Goal: Task Accomplishment & Management: Manage account settings

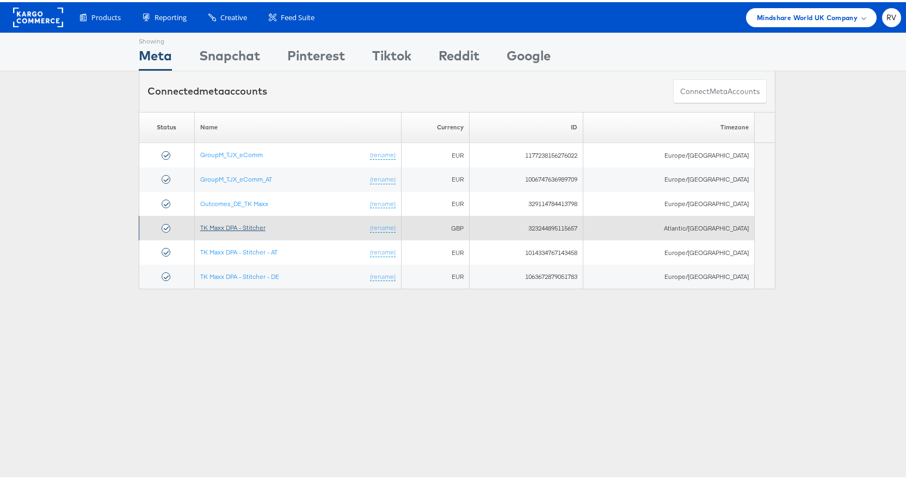
click at [249, 224] on link "TK Maxx DPA - Stitcher" at bounding box center [232, 225] width 65 height 8
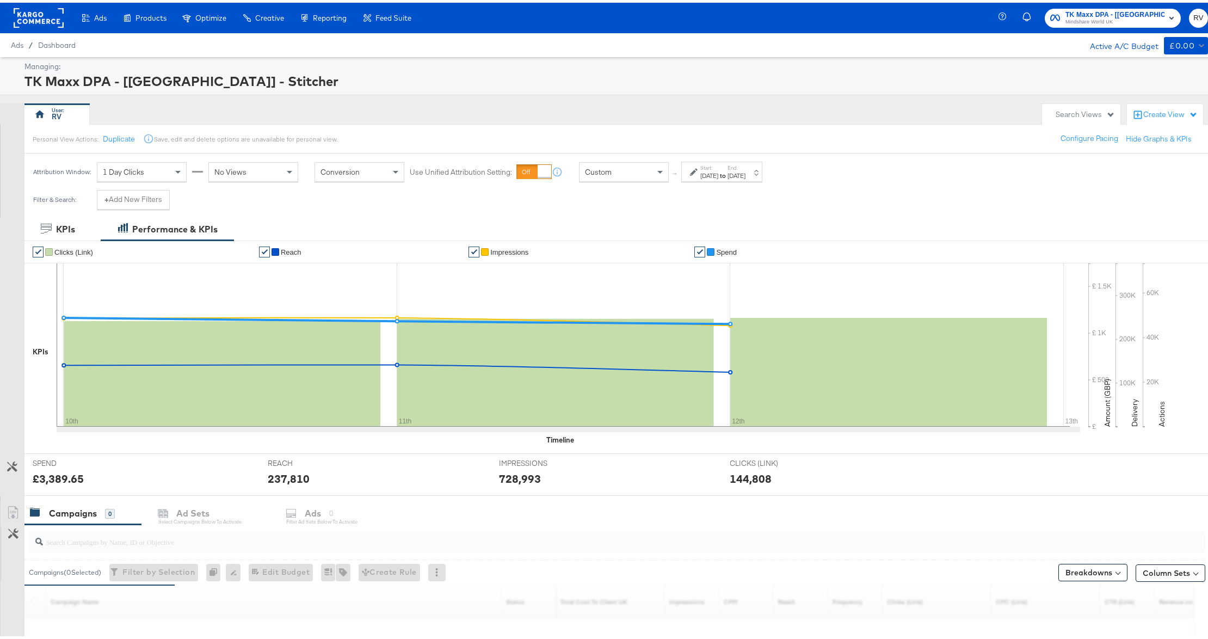
click at [718, 174] on div "[DATE]" at bounding box center [709, 173] width 18 height 9
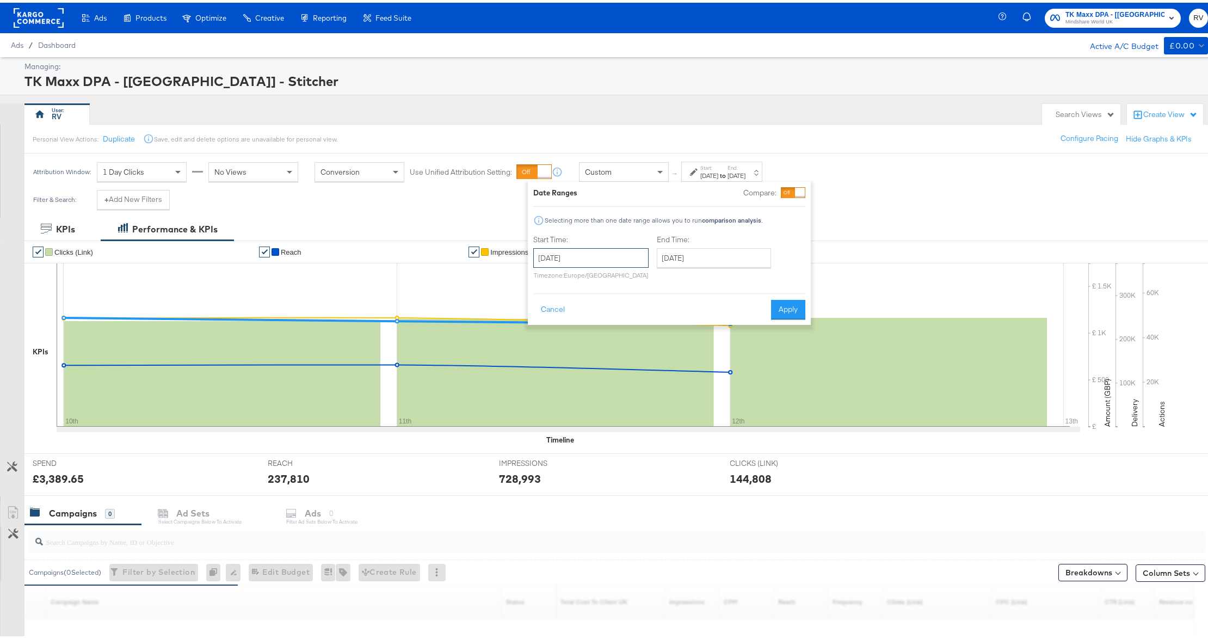
click at [581, 255] on input "August 10th 2025" at bounding box center [590, 255] width 115 height 20
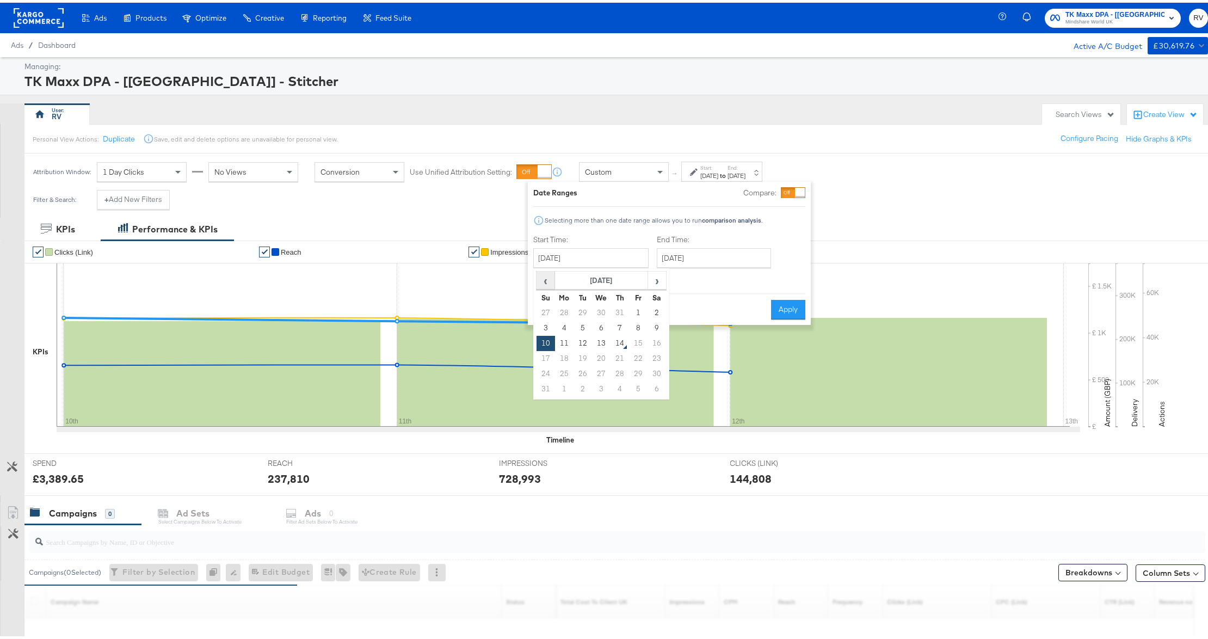
click at [552, 281] on span "‹" at bounding box center [545, 277] width 17 height 16
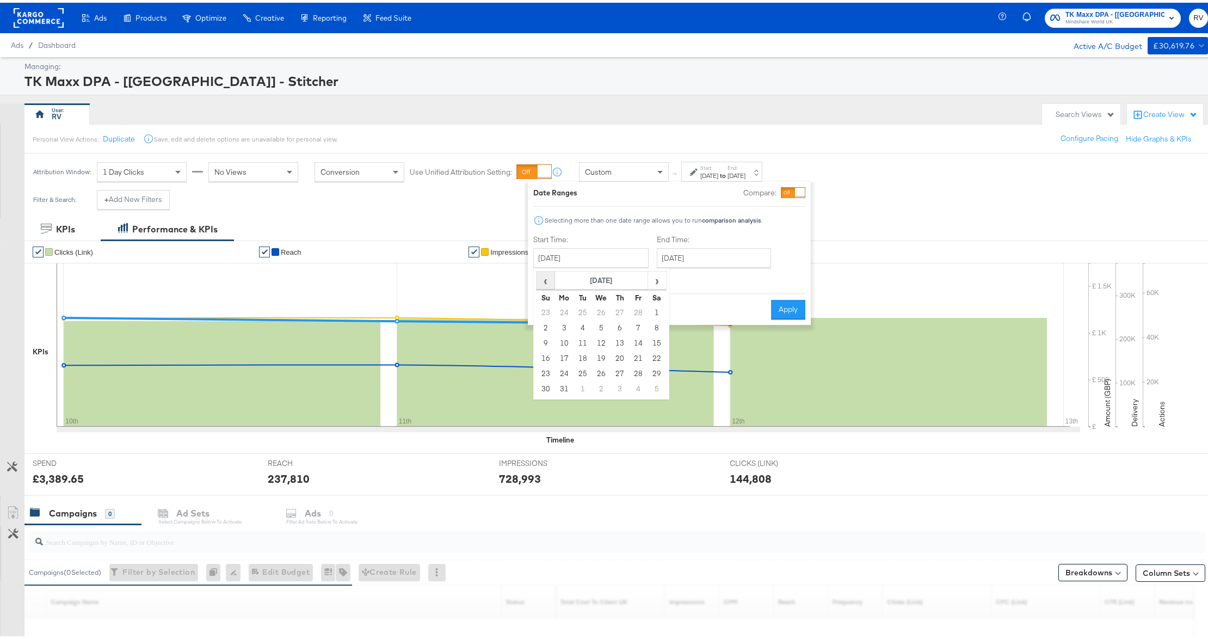
click at [552, 281] on span "‹" at bounding box center [545, 277] width 17 height 16
click at [662, 286] on span "›" at bounding box center [656, 277] width 17 height 16
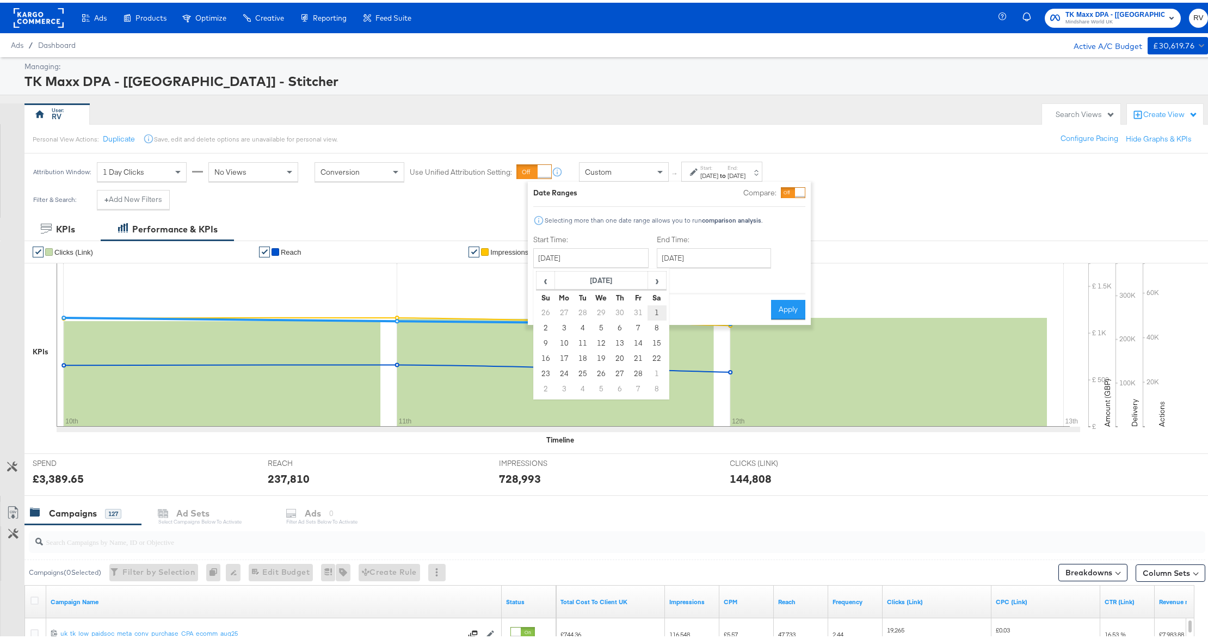
click at [656, 310] on td "1" at bounding box center [656, 309] width 18 height 15
type input "February 1st 2025"
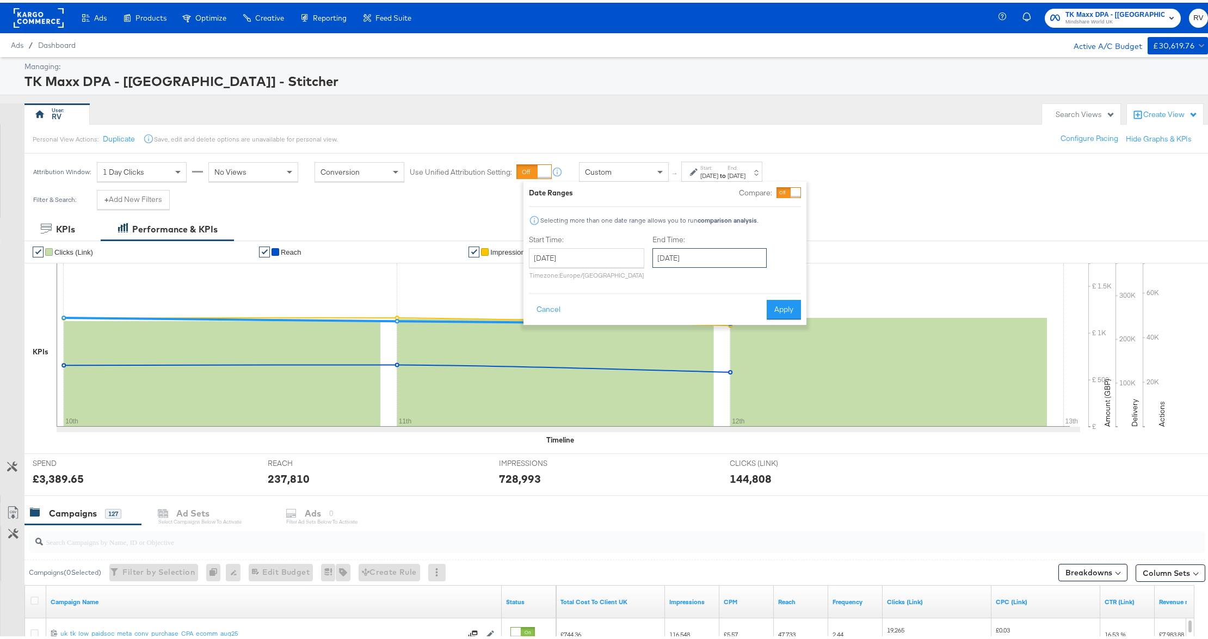
click at [668, 261] on input "August 12th 2025" at bounding box center [709, 255] width 114 height 20
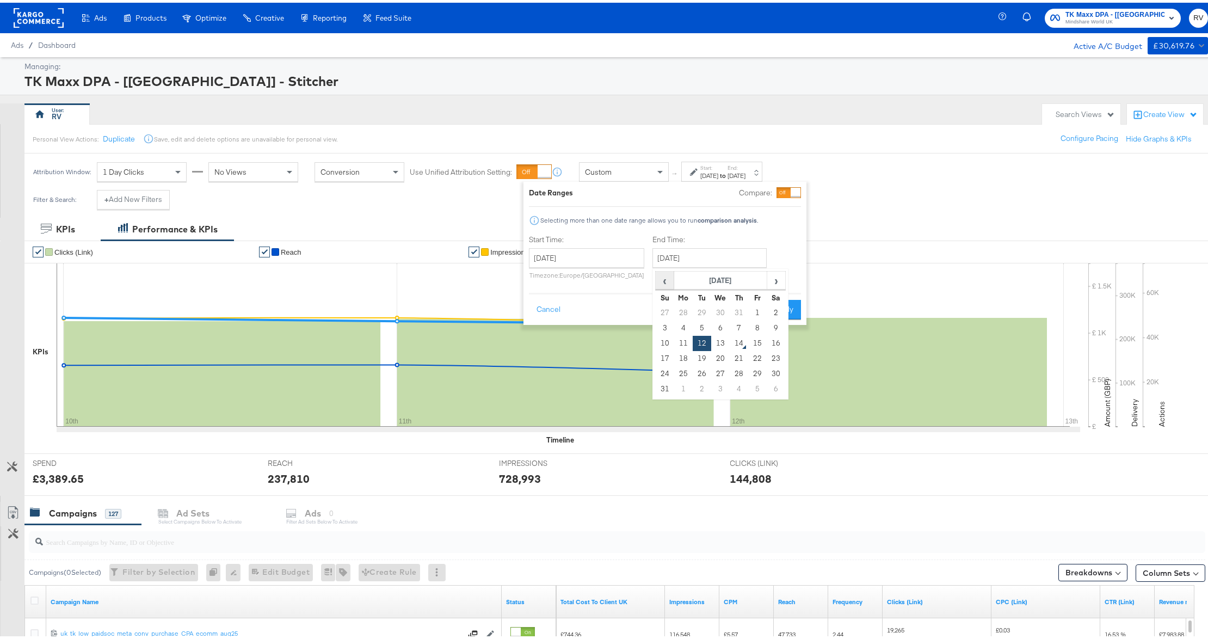
click at [668, 281] on span "‹" at bounding box center [664, 277] width 17 height 16
click at [739, 370] on td "31" at bounding box center [739, 370] width 18 height 15
type input "July 31st 2025"
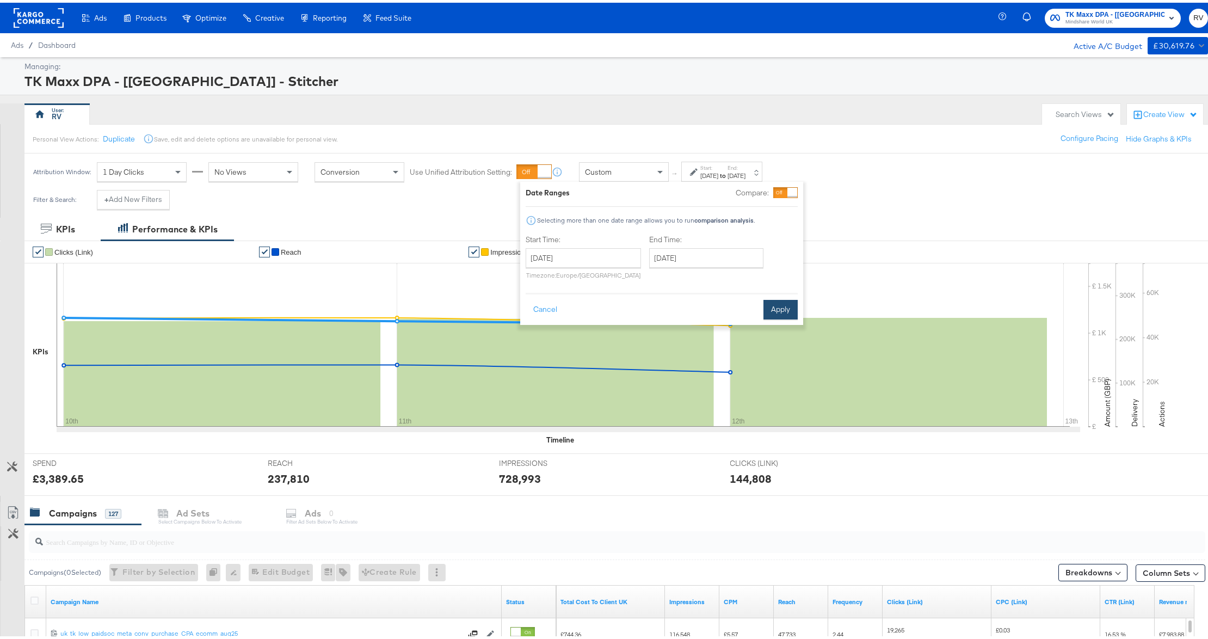
click at [793, 303] on button "Apply" at bounding box center [780, 307] width 34 height 20
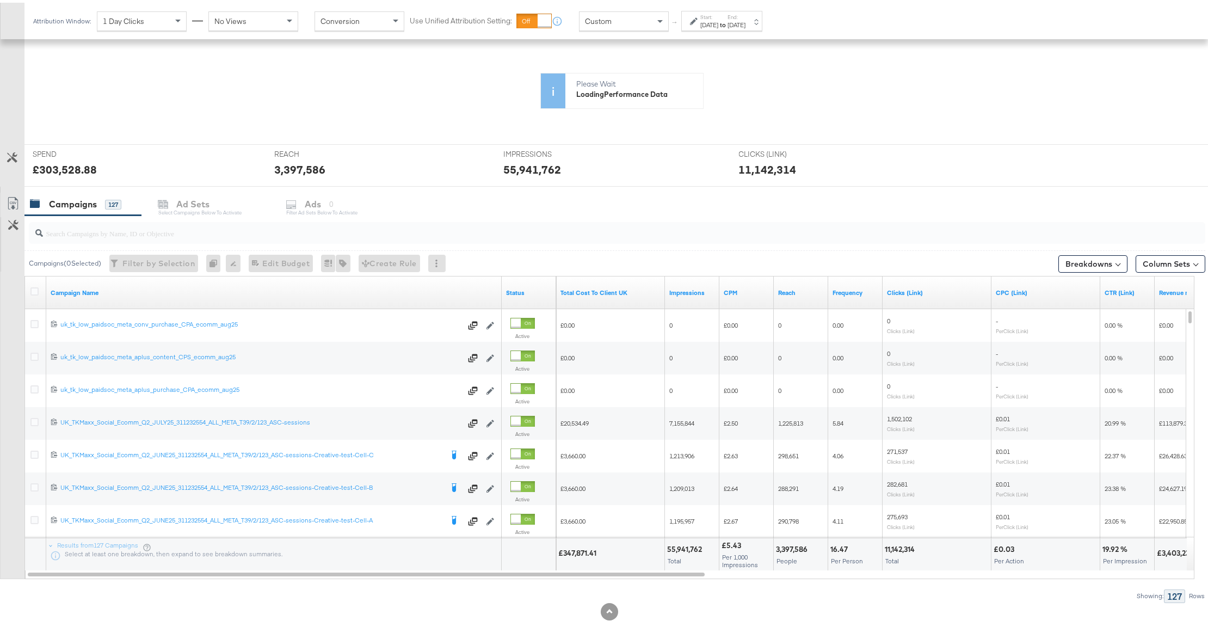
scroll to position [218, 0]
drag, startPoint x: 552, startPoint y: 566, endPoint x: 515, endPoint y: 565, distance: 37.0
click at [515, 565] on div at bounding box center [529, 550] width 54 height 33
click at [512, 586] on div "Showing: 127 Rows" at bounding box center [602, 592] width 1205 height 14
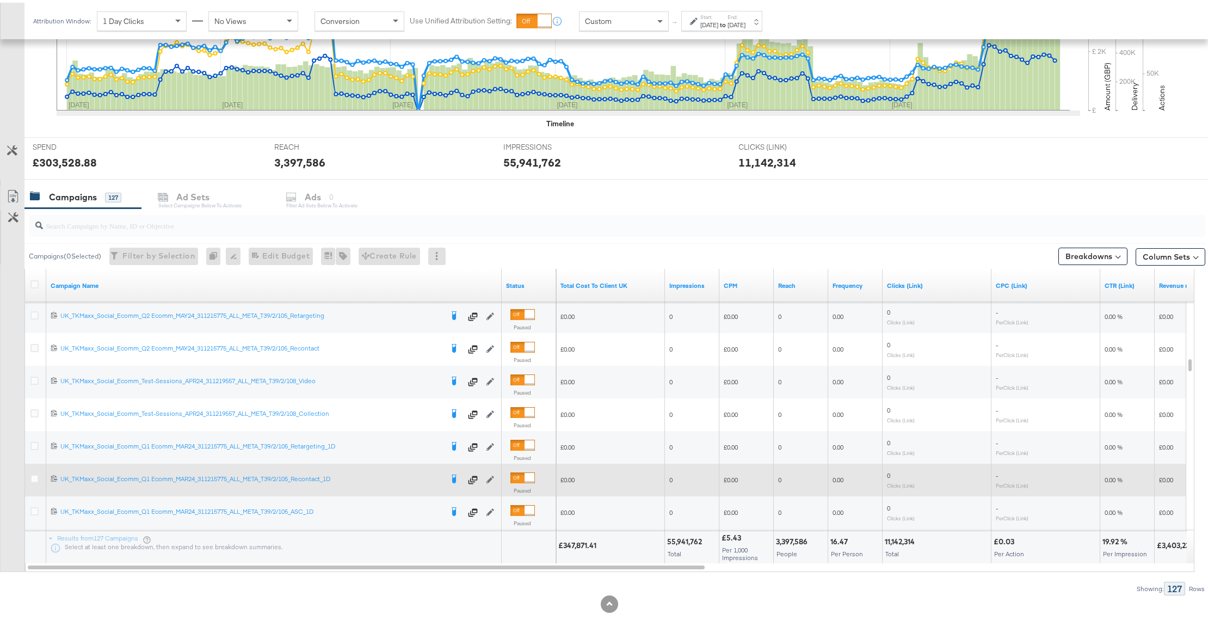
scroll to position [319, 0]
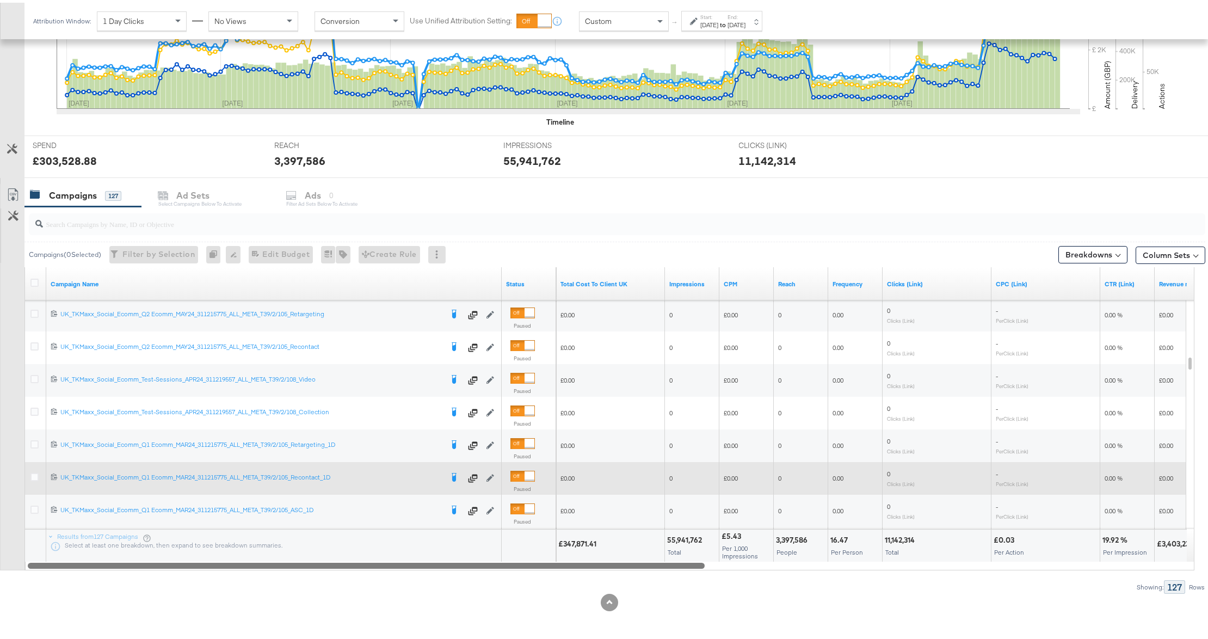
drag, startPoint x: 677, startPoint y: 564, endPoint x: 98, endPoint y: 532, distance: 579.2
click at [98, 532] on div "Campaign Name Status Total Cost To Client UK Impressions CPM Reach Frequency Cl…" at bounding box center [609, 415] width 1170 height 303
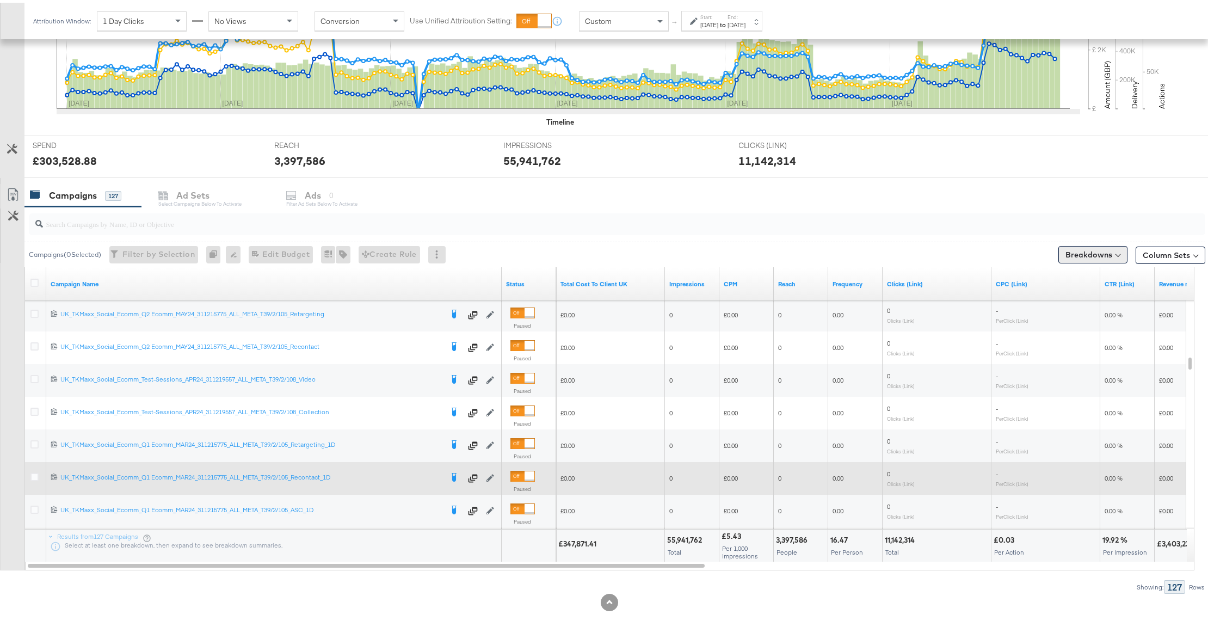
click at [1069, 257] on button "Breakdowns" at bounding box center [1092, 251] width 69 height 17
click at [1159, 260] on button "Column Sets" at bounding box center [1170, 252] width 70 height 17
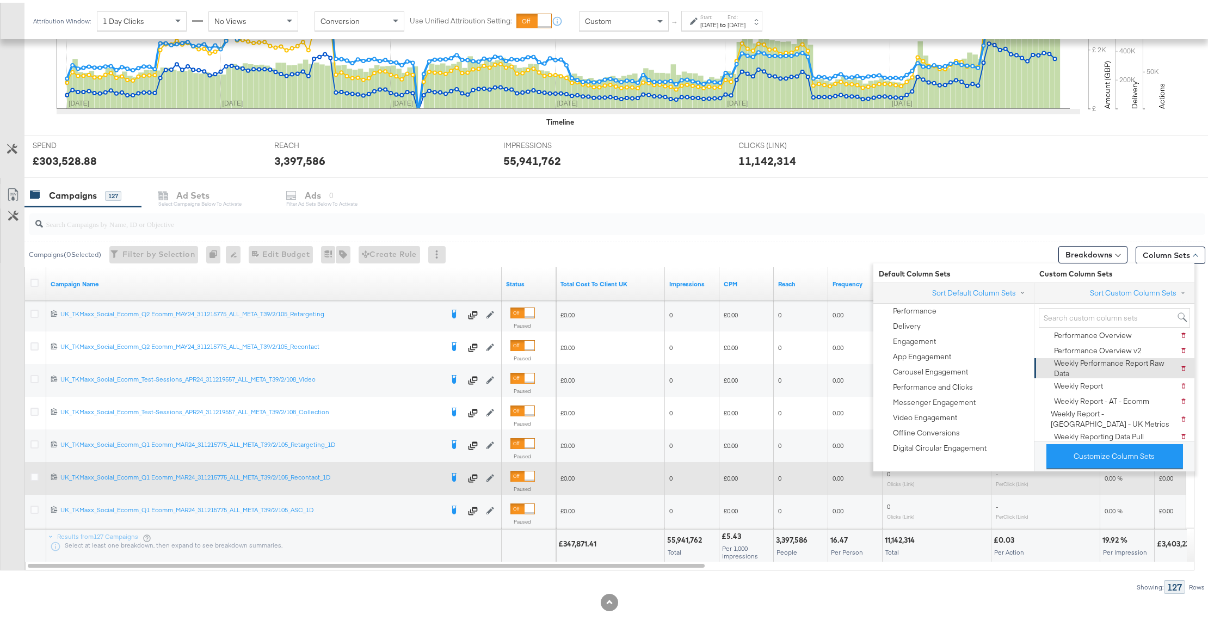
scroll to position [75, 0]
click at [1072, 360] on div "Weekly Report" at bounding box center [1078, 365] width 49 height 10
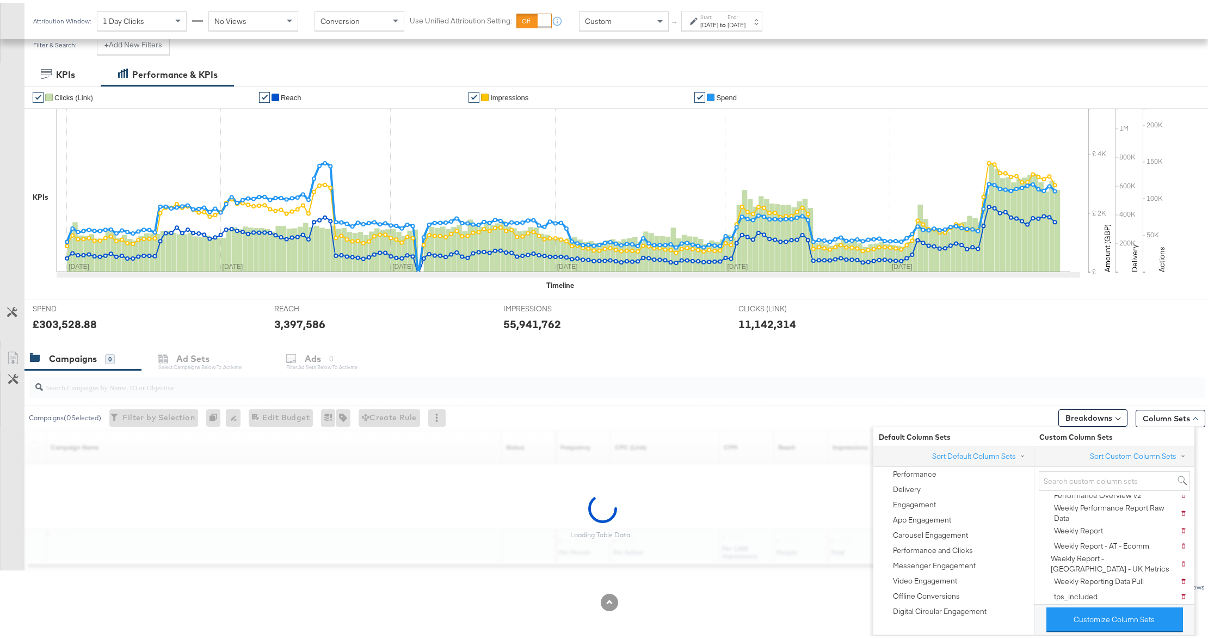
scroll to position [156, 0]
click at [847, 387] on input "search" at bounding box center [569, 379] width 1053 height 21
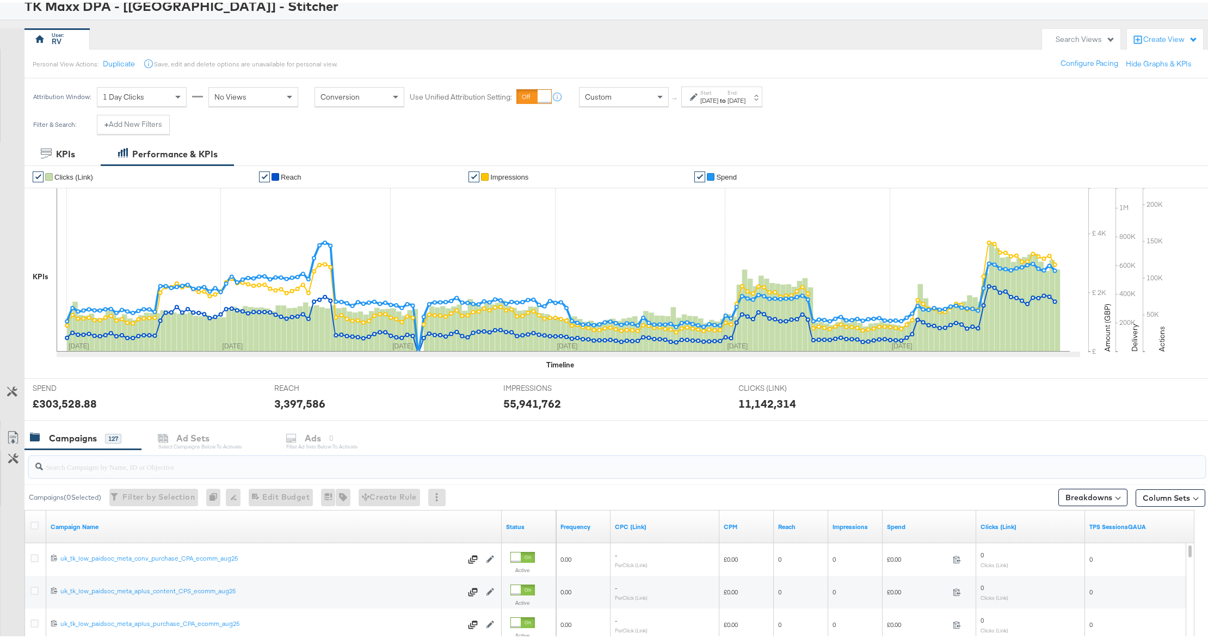
scroll to position [0, 0]
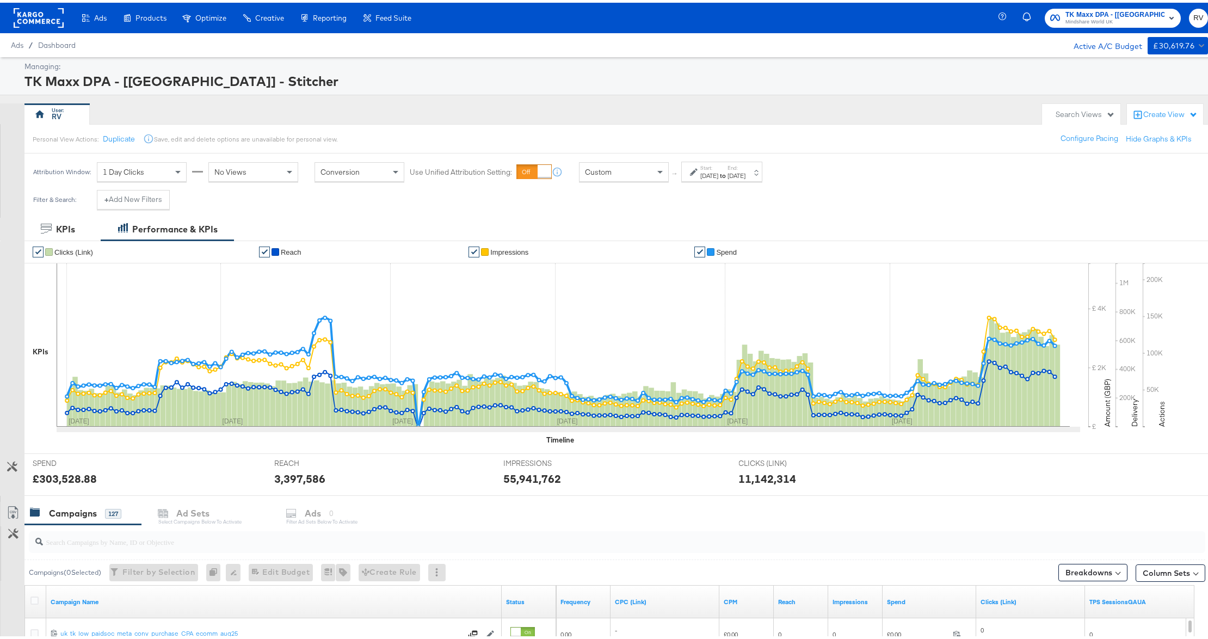
click at [1091, 16] on span "Mindshare World UK" at bounding box center [1114, 19] width 99 height 9
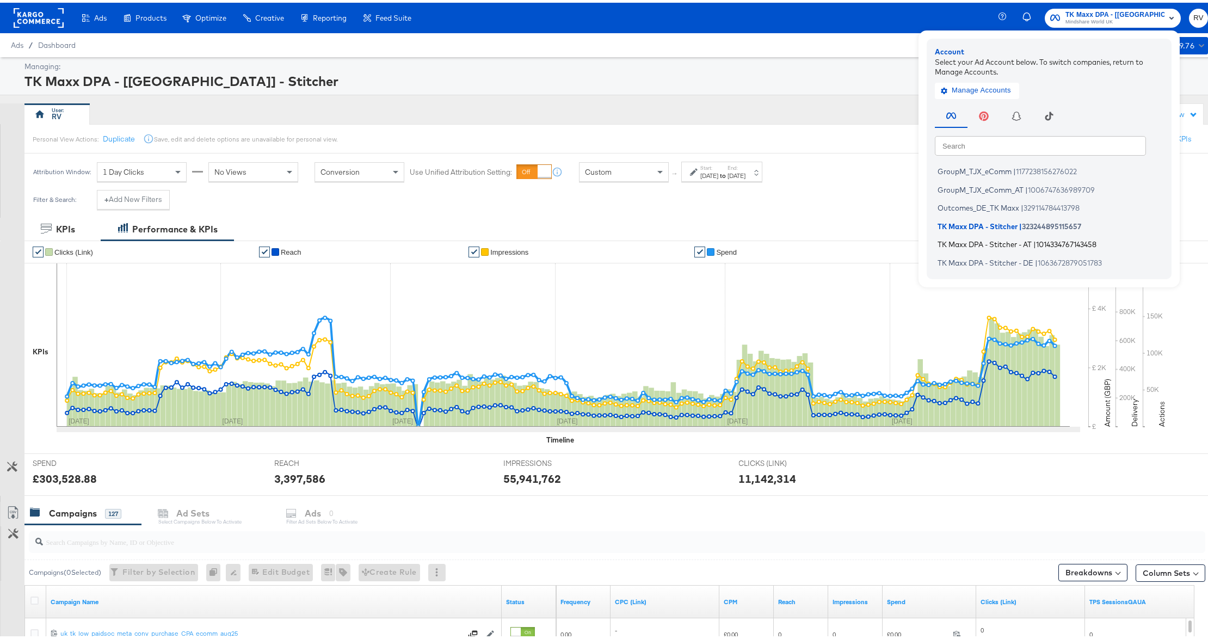
click at [1020, 244] on span "TK Maxx DPA - Stitcher - AT" at bounding box center [984, 241] width 94 height 9
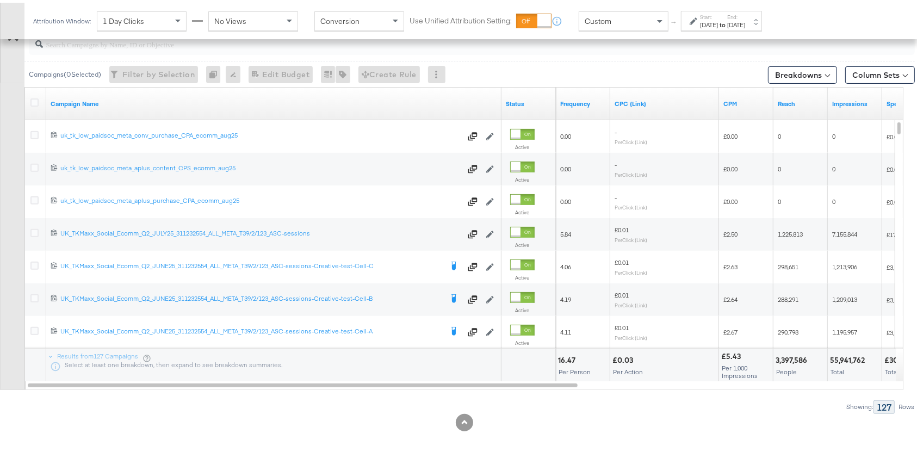
scroll to position [260, 0]
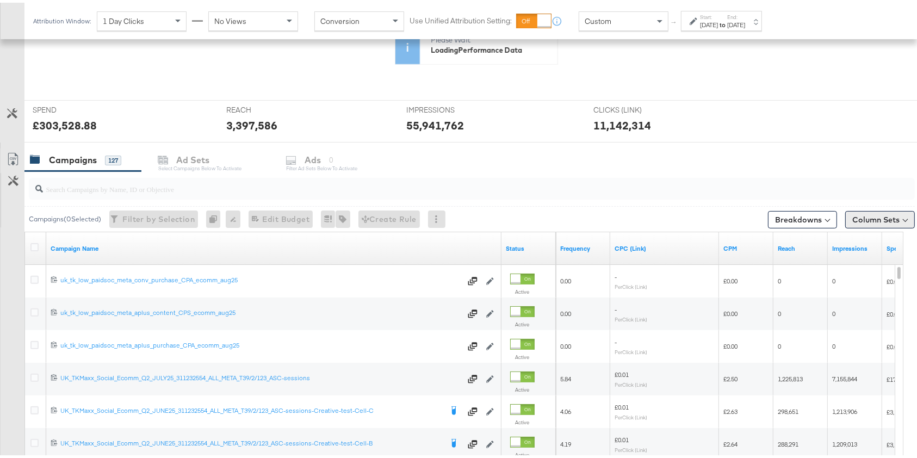
click at [879, 212] on button "Column Sets" at bounding box center [880, 216] width 70 height 17
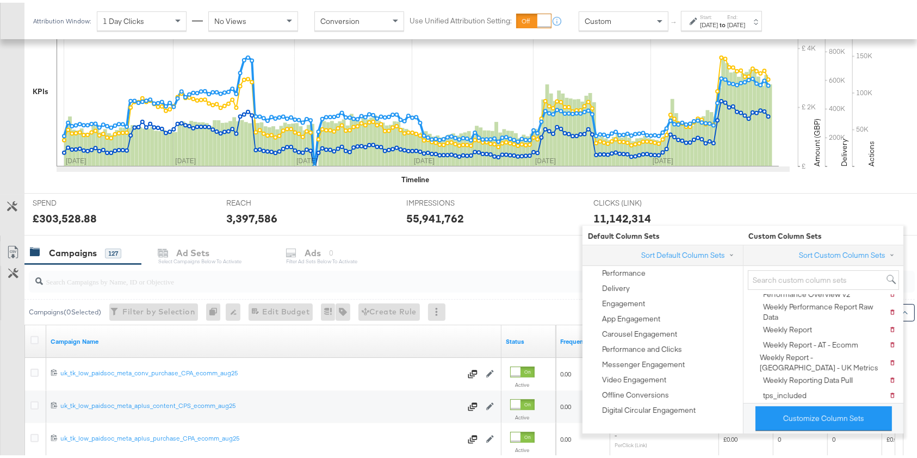
scroll to position [353, 0]
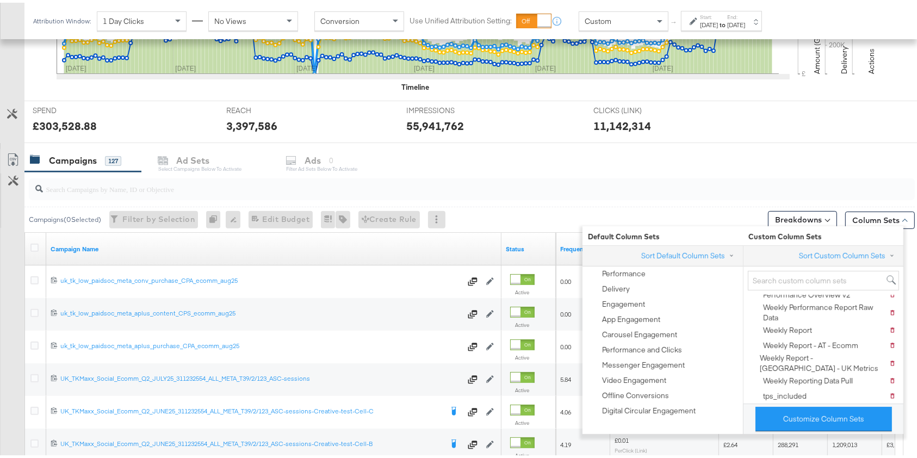
click at [501, 159] on div "Campaigns 127 Ad Sets Select Campaigns below to activate Ads 0 Filter Ad Sets b…" at bounding box center [476, 157] width 904 height 23
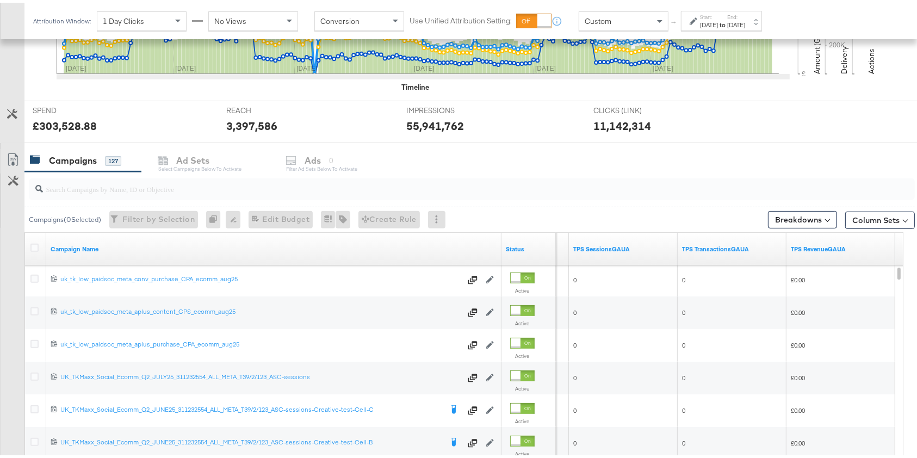
scroll to position [348, 0]
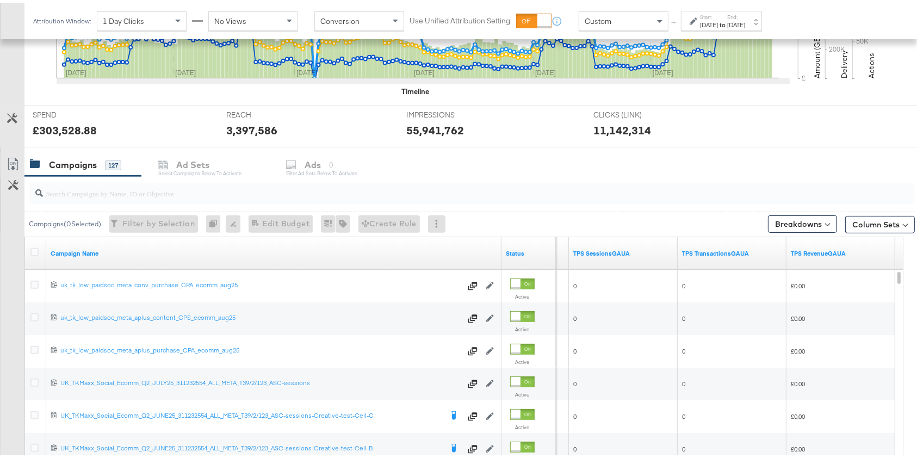
click at [801, 234] on div "TPS RevenueGAUA" at bounding box center [841, 250] width 109 height 33
click at [799, 221] on button "Breakdowns" at bounding box center [802, 221] width 69 height 17
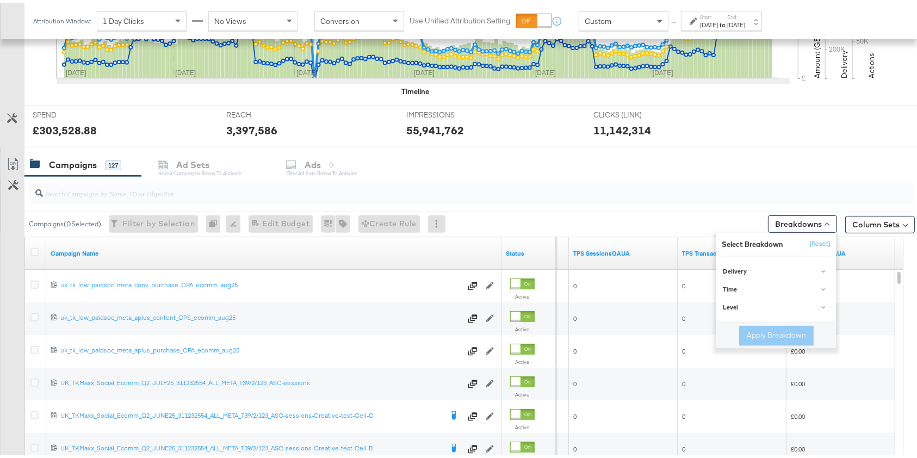
click at [872, 211] on div "Column Sets" at bounding box center [880, 219] width 70 height 17
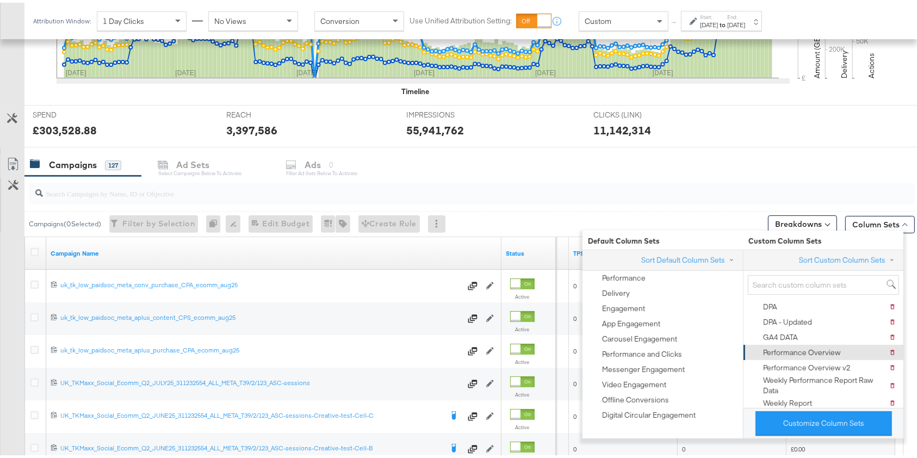
scroll to position [75, 0]
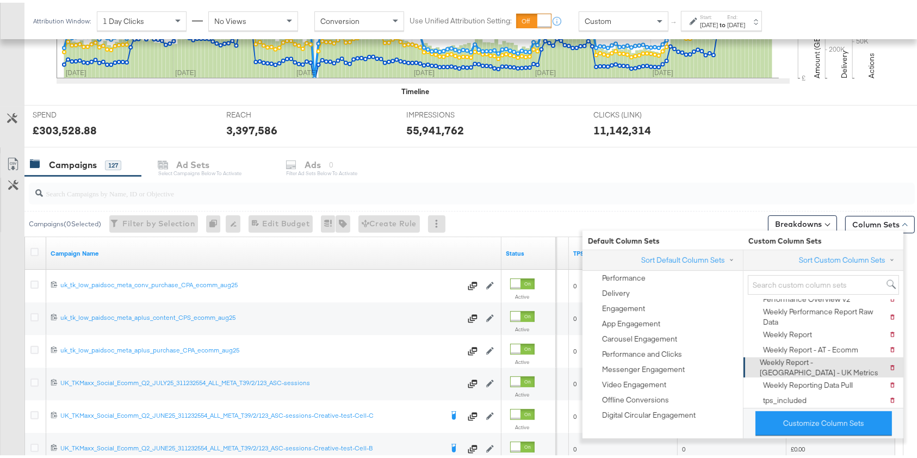
click at [835, 357] on div "Weekly Report - [GEOGRAPHIC_DATA] - UK Metrics" at bounding box center [824, 365] width 129 height 20
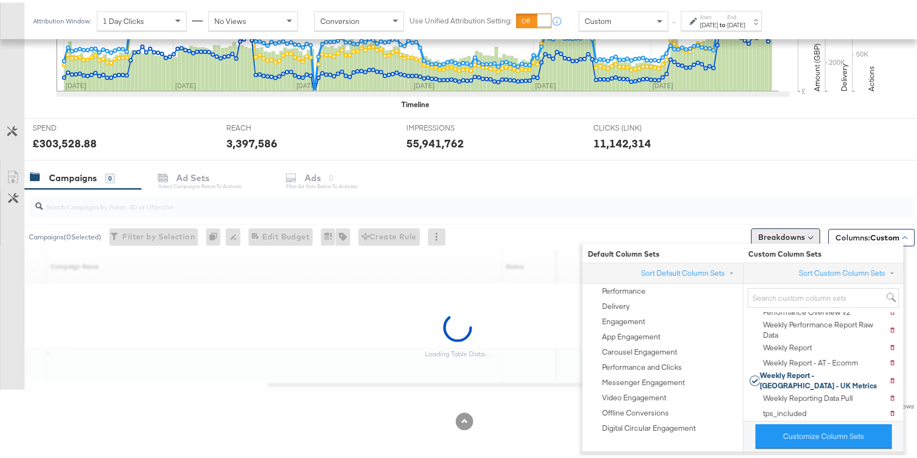
scroll to position [335, 0]
click at [774, 182] on div "Campaigns 0 Ad Sets Select Campaigns below to activate Ads 0 Filter Ad Sets bel…" at bounding box center [476, 175] width 904 height 23
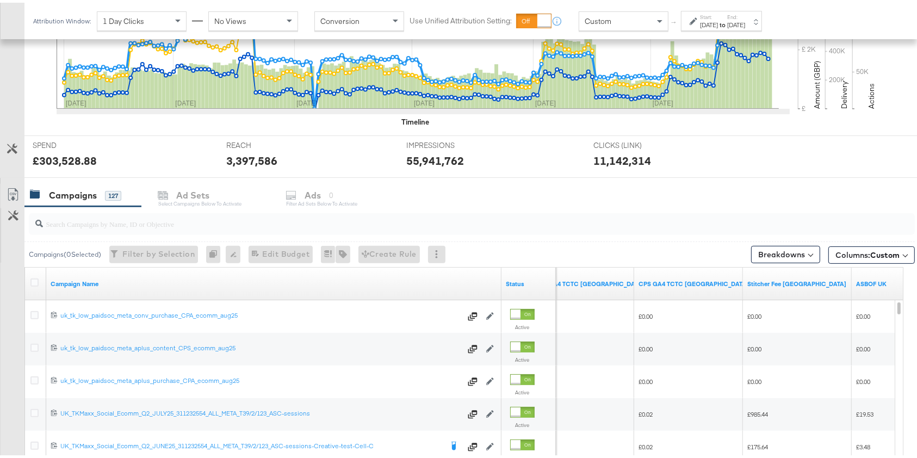
scroll to position [497, 0]
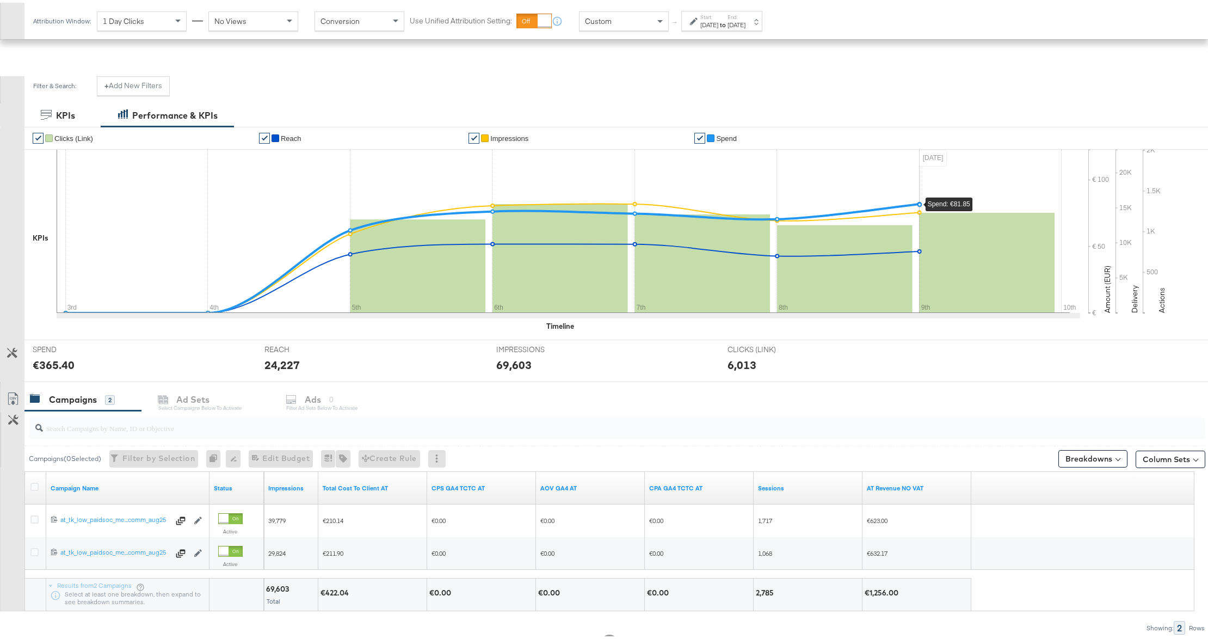
scroll to position [156, 0]
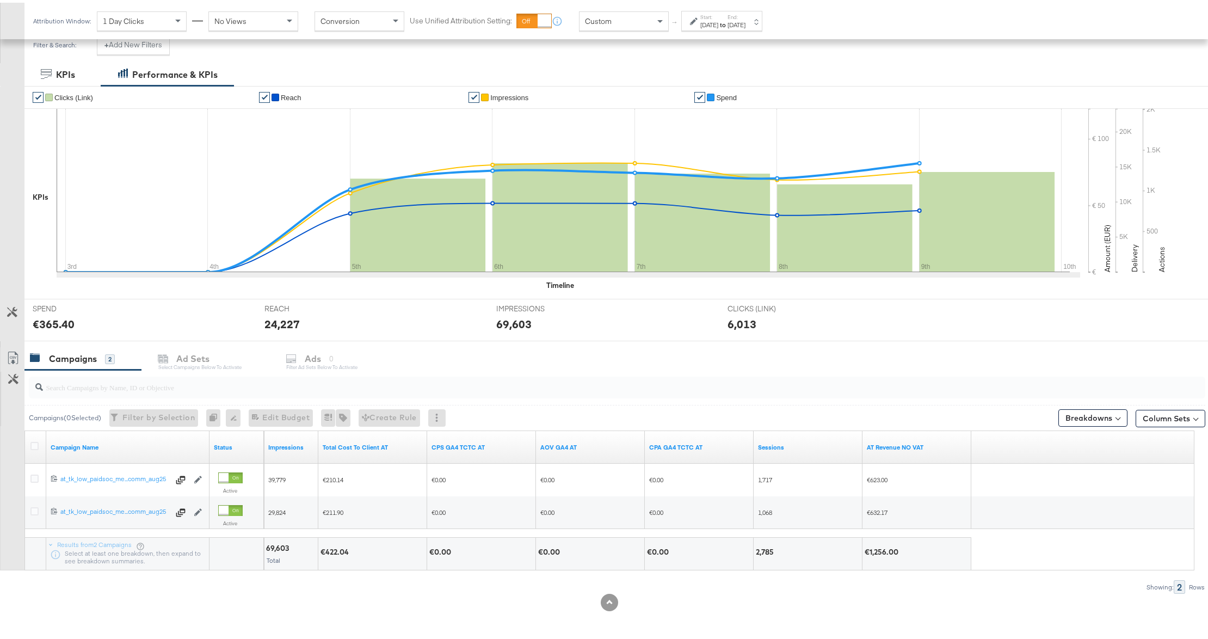
click at [1152, 427] on div at bounding box center [603, 427] width 1158 height 1
click at [1150, 407] on button "Column Sets" at bounding box center [1170, 415] width 70 height 17
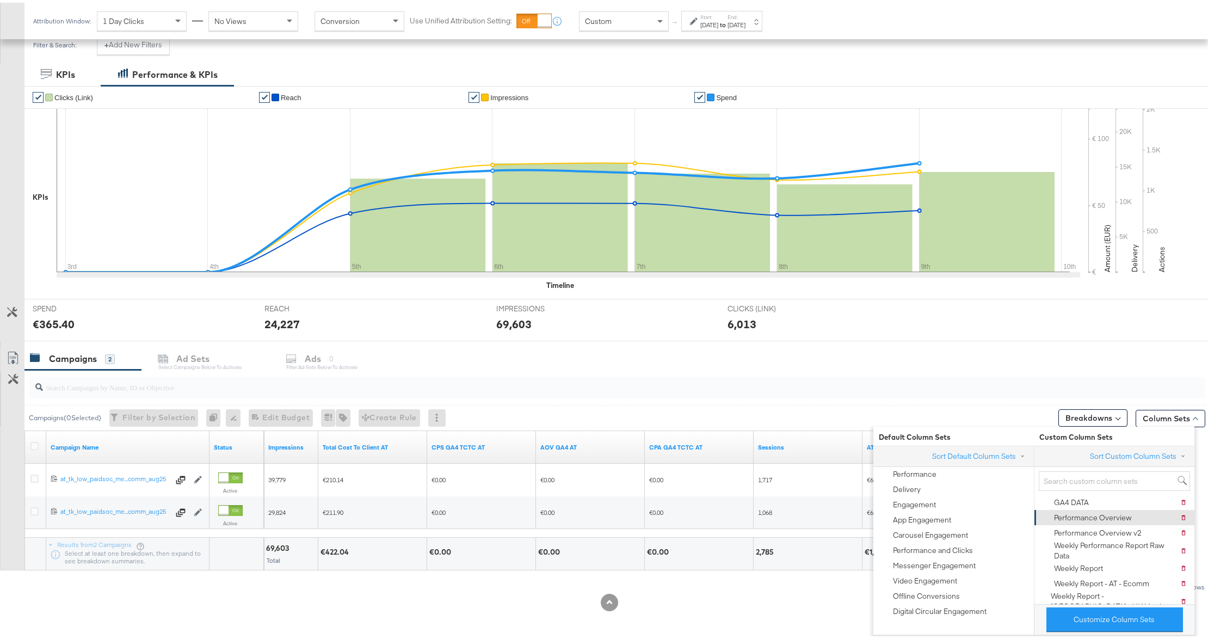
scroll to position [75, 0]
click at [1135, 615] on button "Customize Column Sets" at bounding box center [1114, 616] width 137 height 24
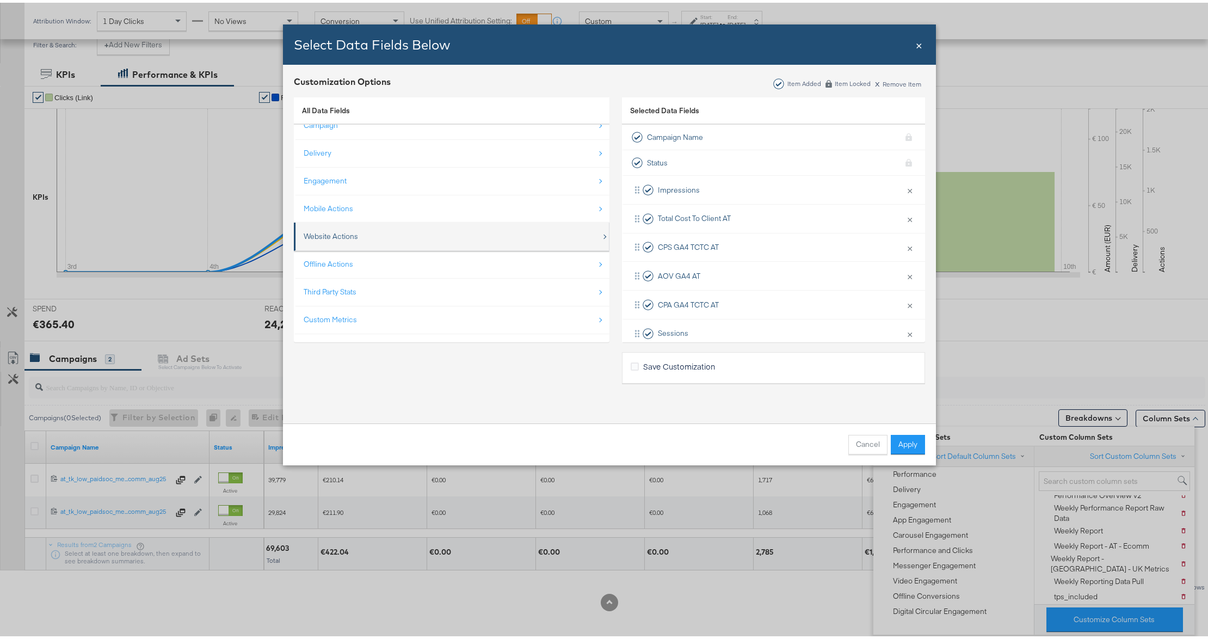
scroll to position [16, 0]
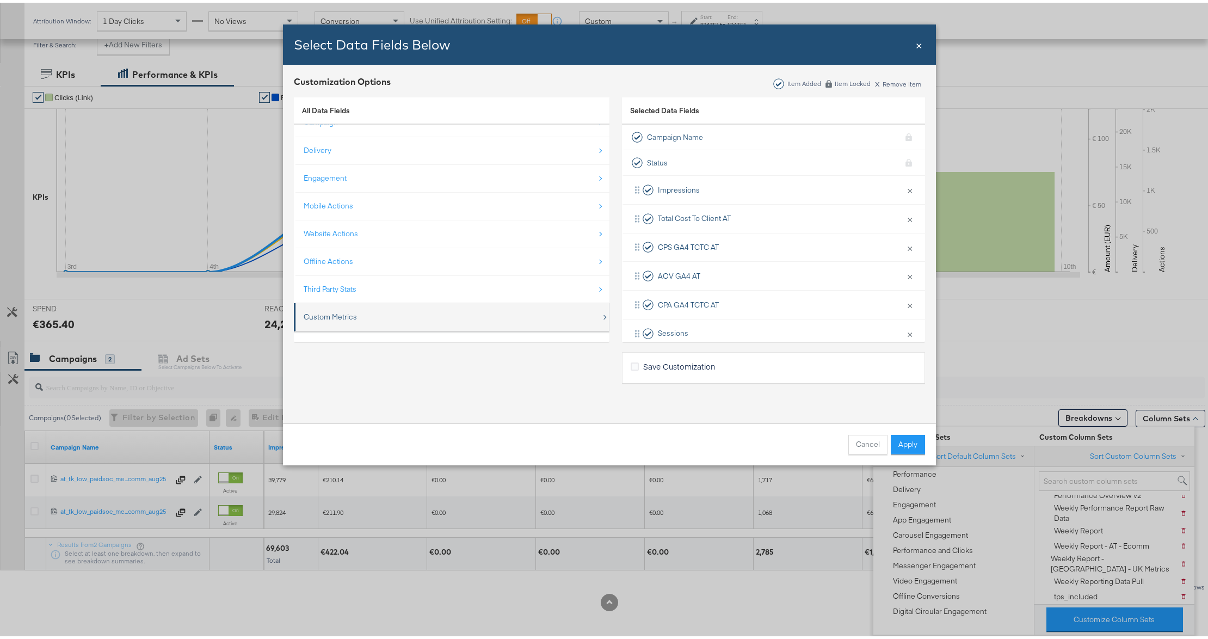
click at [360, 313] on div "Custom Metrics" at bounding box center [453, 314] width 298 height 22
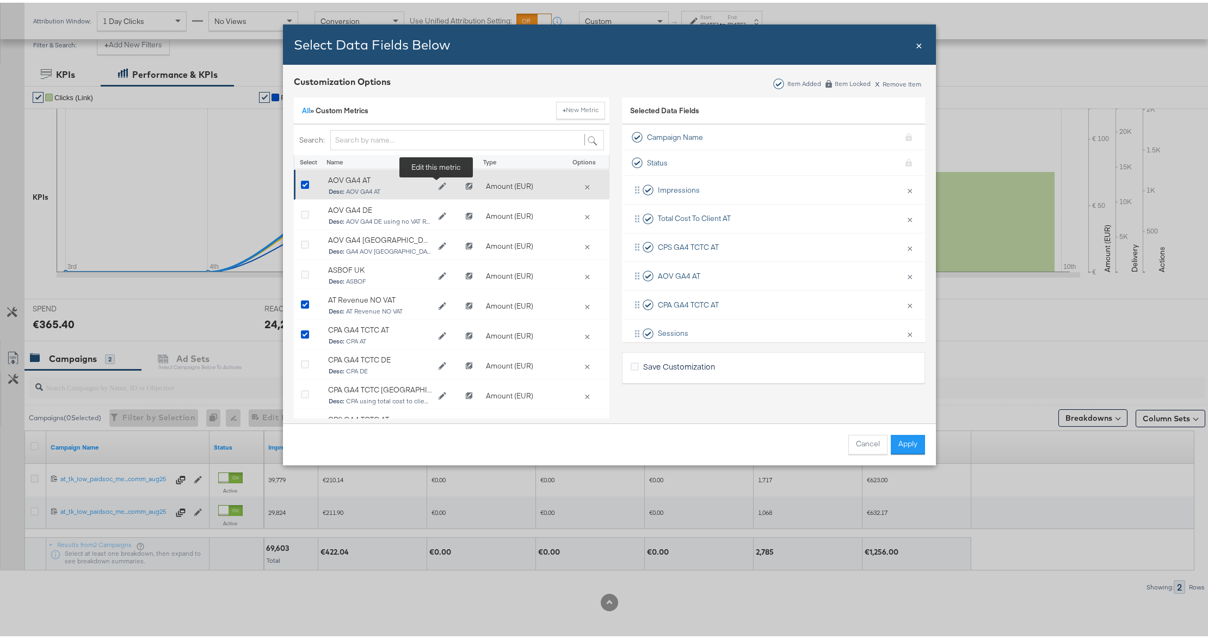
click at [438, 186] on icon "Edit AOV GA4 AT" at bounding box center [442, 184] width 8 height 8
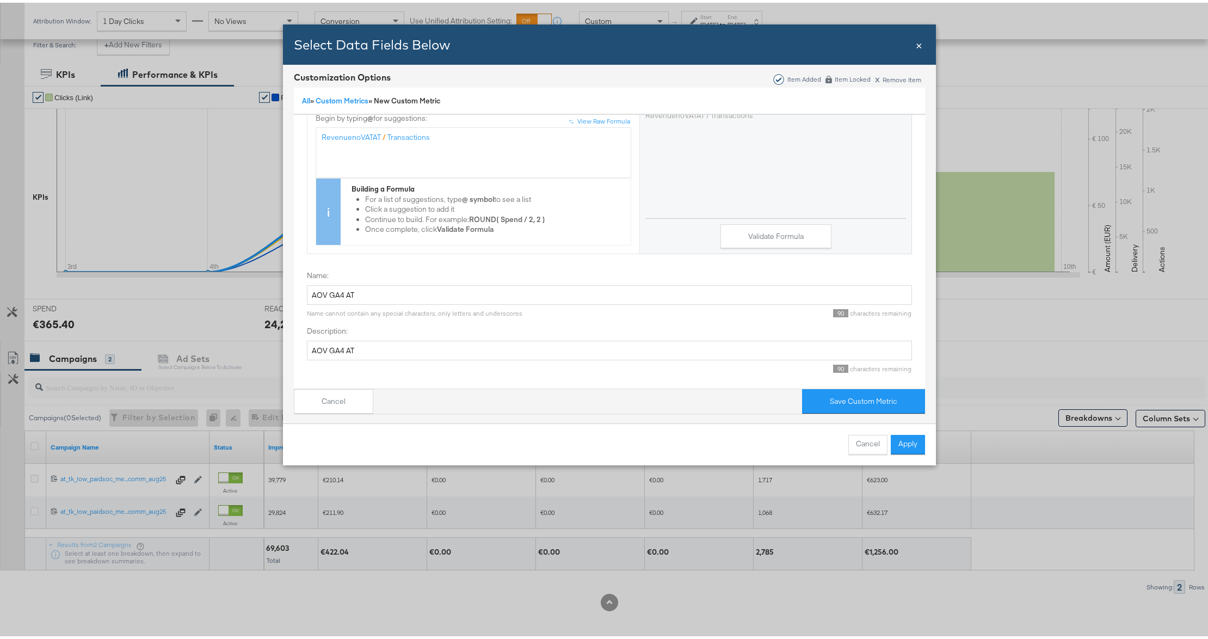
scroll to position [5, 0]
click at [420, 337] on input "AOV GA4 AT" at bounding box center [609, 347] width 605 height 20
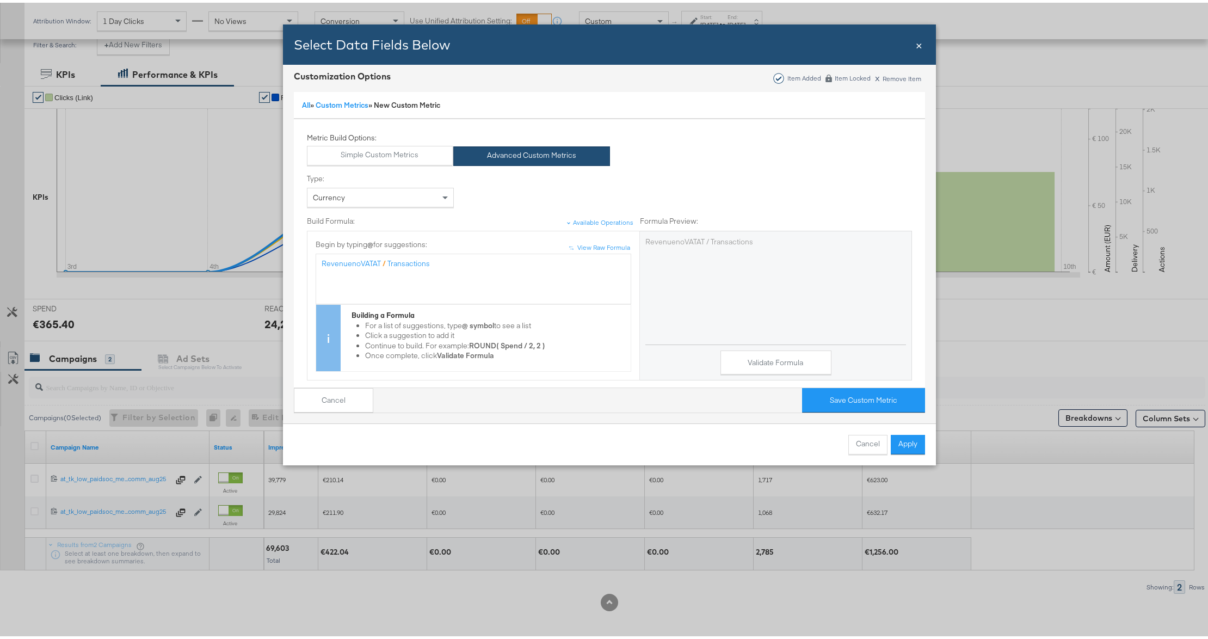
click at [712, 236] on p "RevenuenoVATAT / Transactions" at bounding box center [775, 239] width 261 height 10
click at [722, 358] on button "Validate Formula" at bounding box center [775, 360] width 111 height 24
click at [455, 266] on div "RevenuenoVATAT / Transactions" at bounding box center [474, 276] width 304 height 41
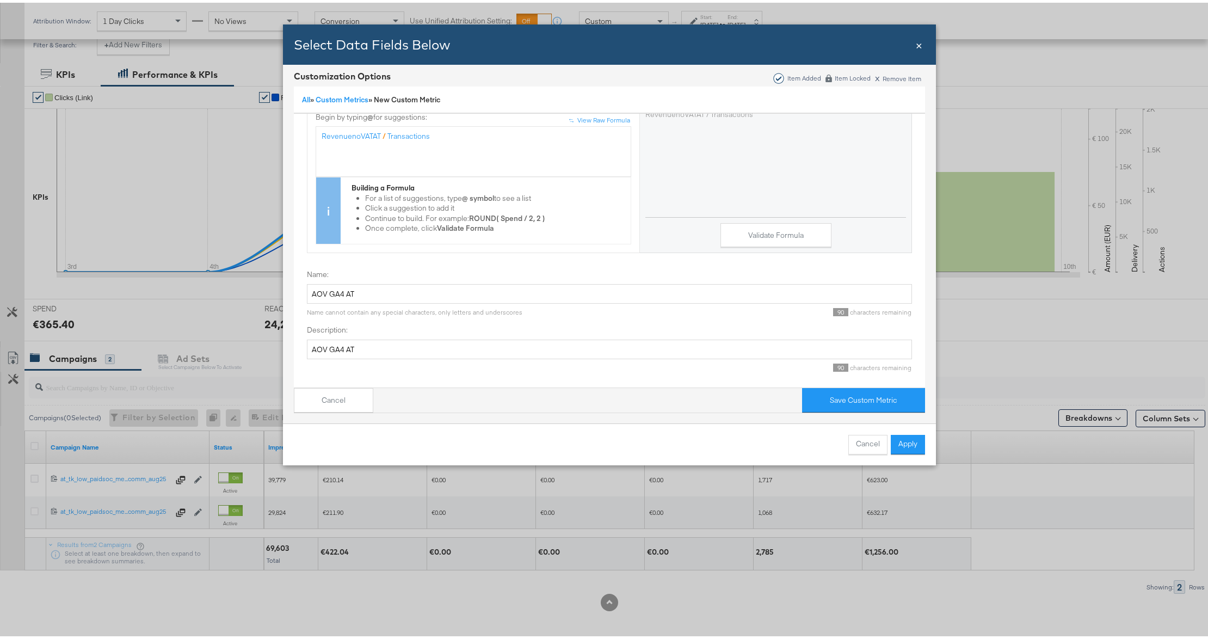
scroll to position [140, 0]
click at [847, 386] on button "Save Custom Metric" at bounding box center [863, 397] width 123 height 24
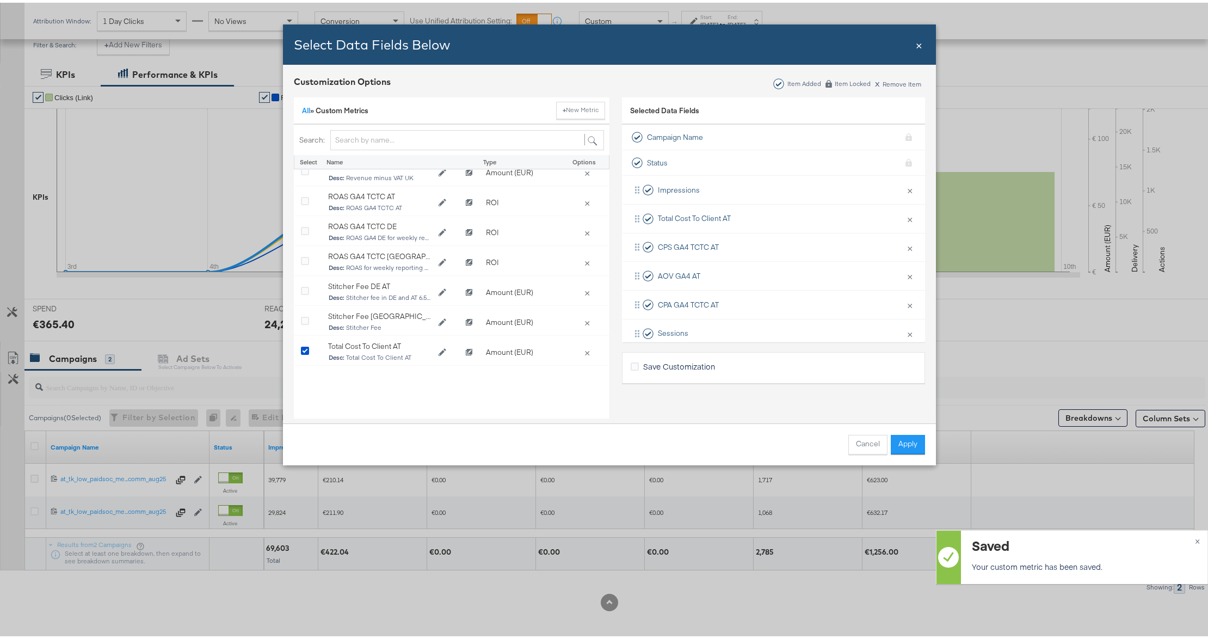
scroll to position [357, 0]
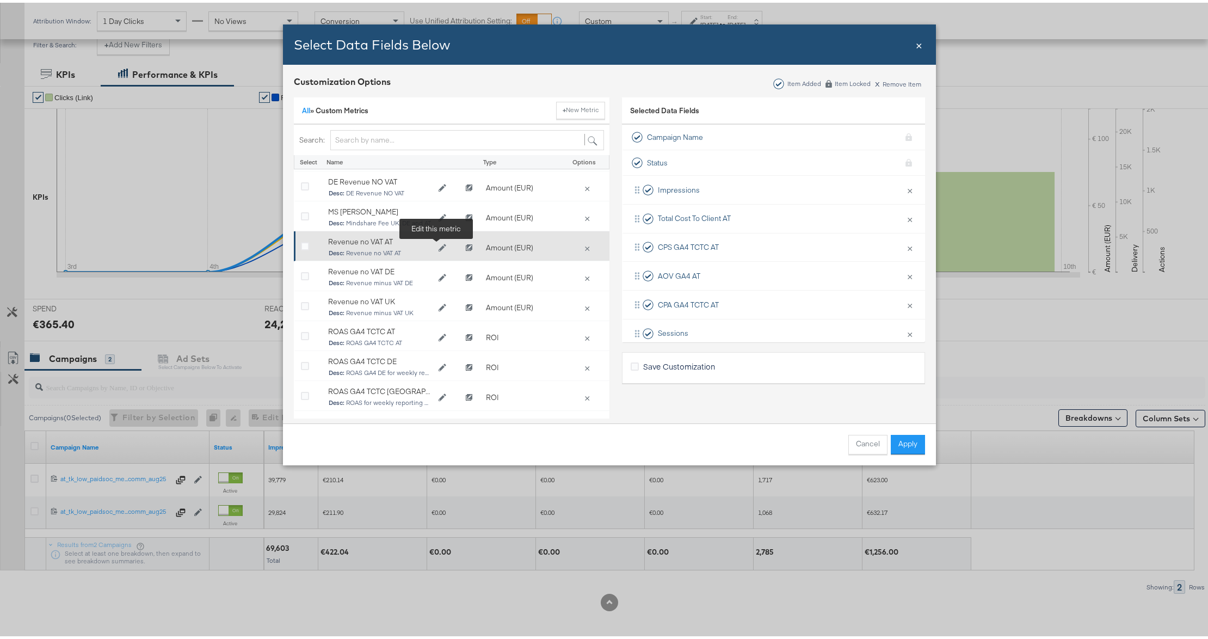
click at [438, 246] on icon "Edit Revenue no VAT AT" at bounding box center [442, 246] width 8 height 8
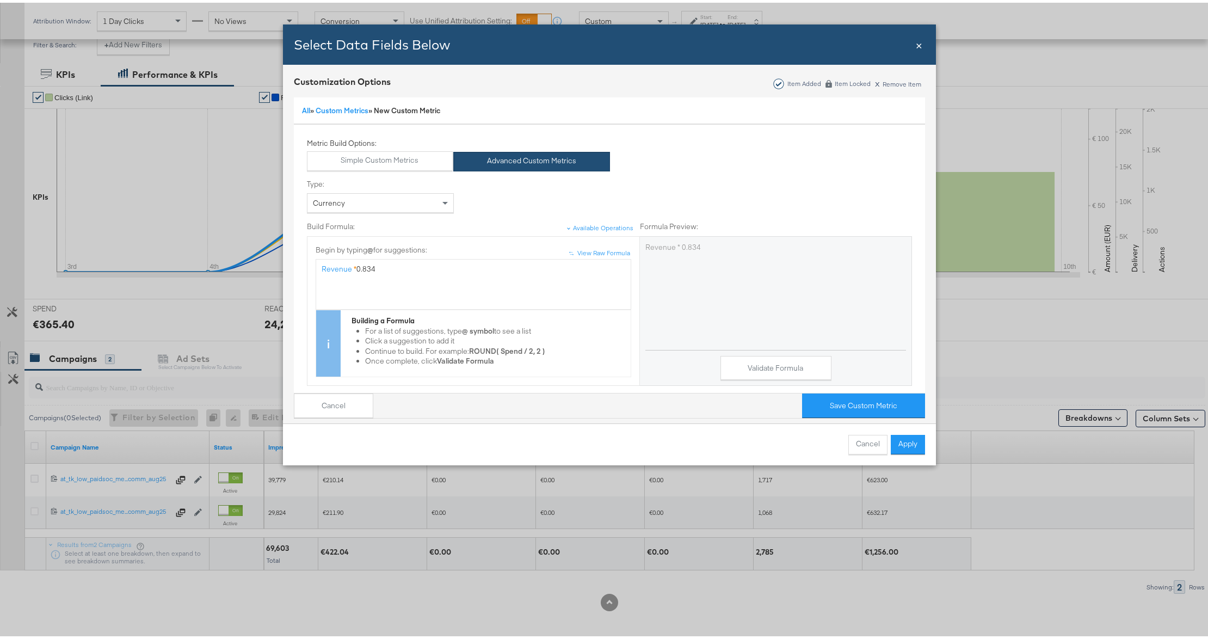
click at [409, 268] on div "Revenue * 0.834" at bounding box center [474, 266] width 304 height 10
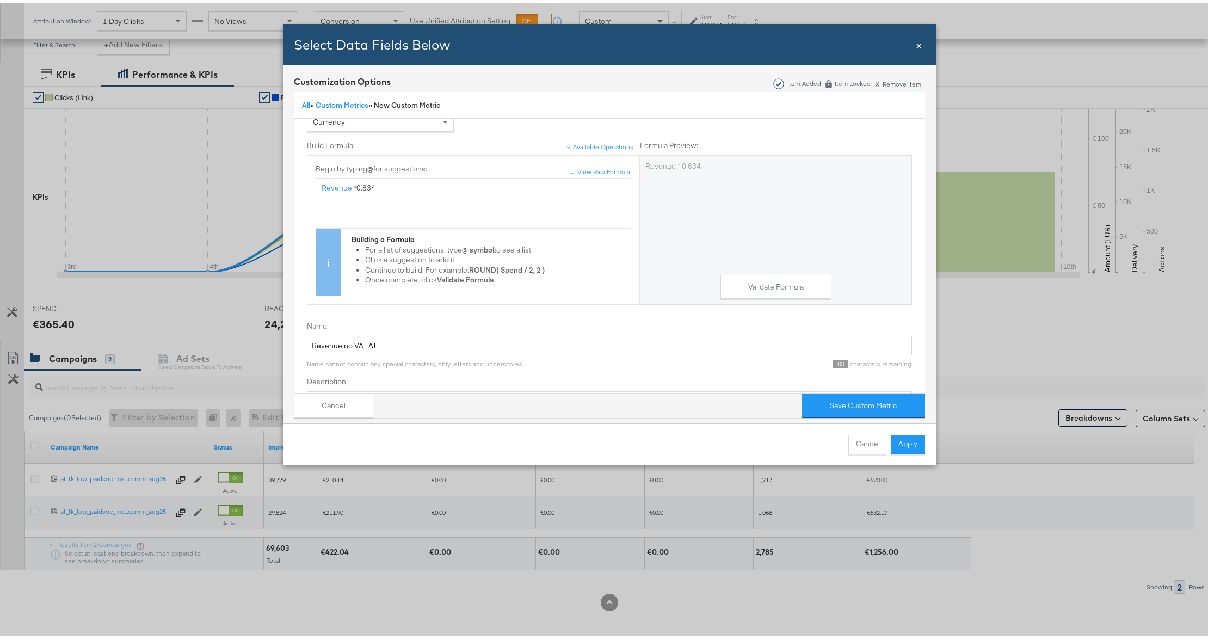
scroll to position [0, 0]
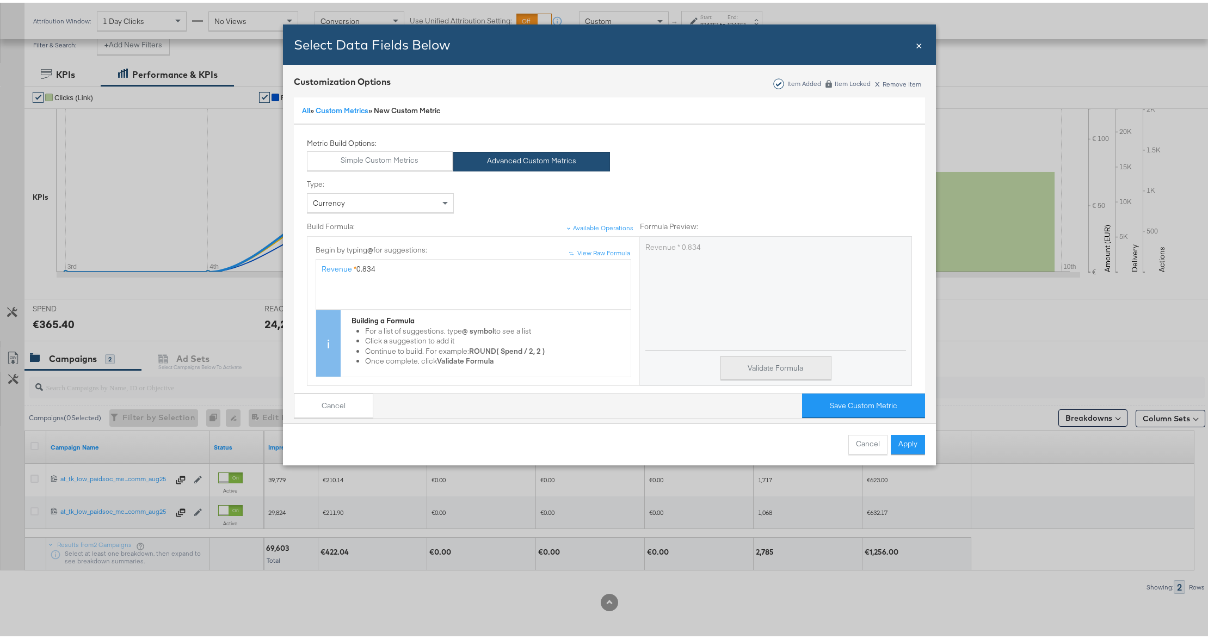
click at [752, 370] on button "Validate Formula" at bounding box center [775, 365] width 111 height 24
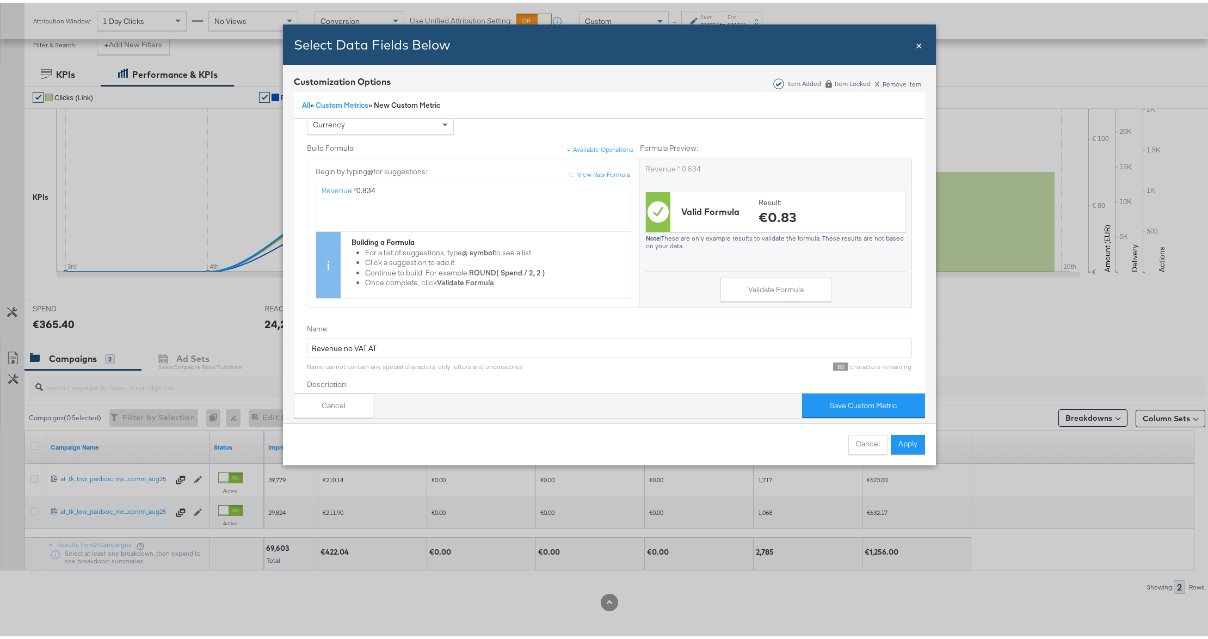
scroll to position [140, 0]
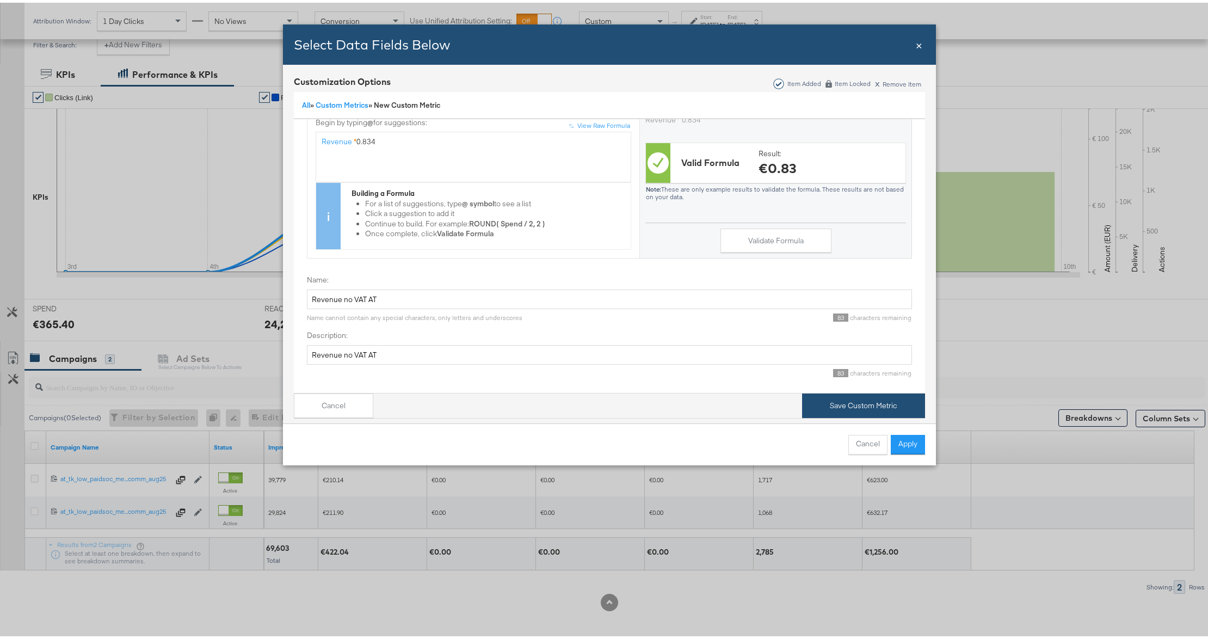
click at [835, 394] on button "Save Custom Metric" at bounding box center [863, 403] width 123 height 24
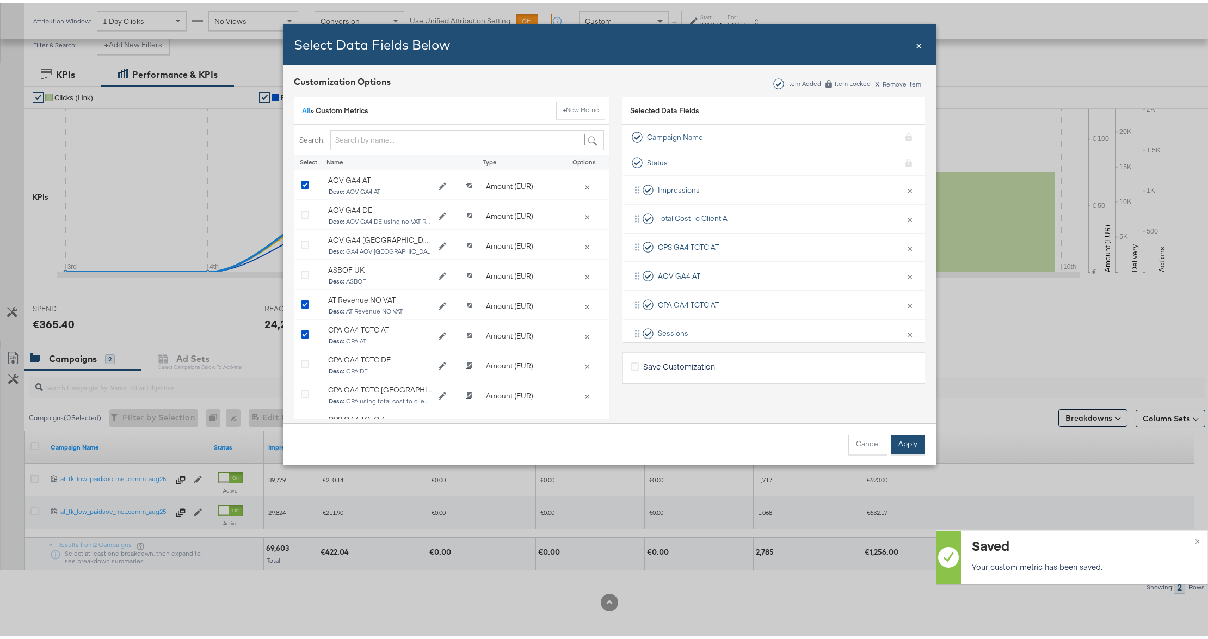
click at [891, 440] on button "Apply" at bounding box center [908, 442] width 34 height 20
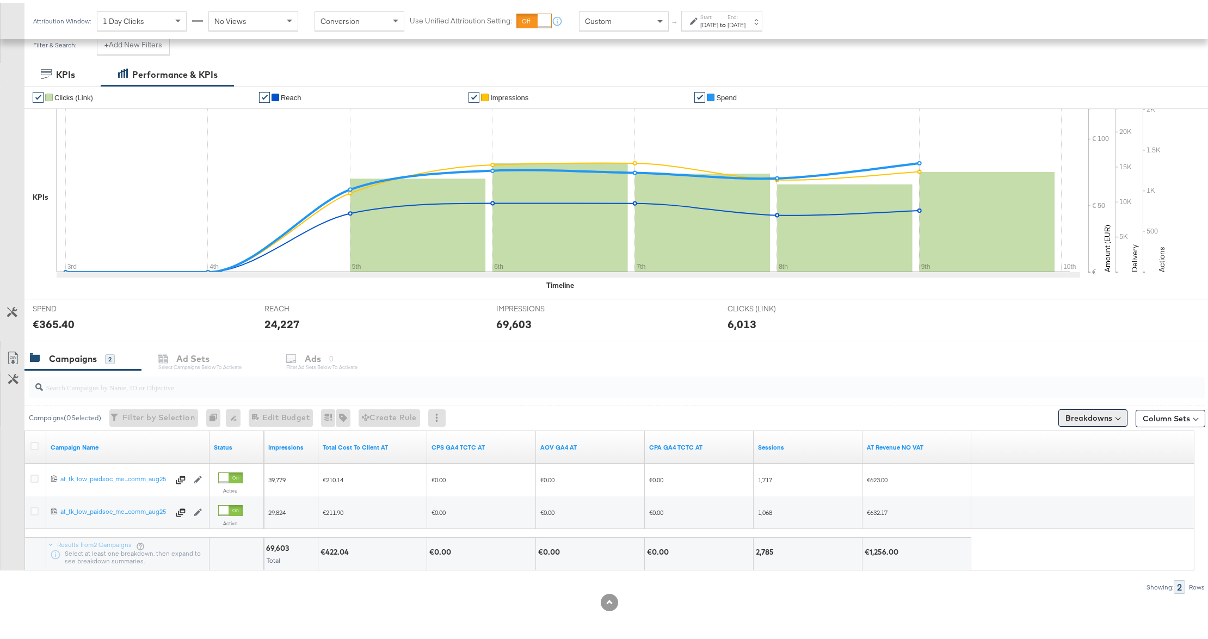
click at [1089, 412] on button "Breakdowns" at bounding box center [1092, 414] width 69 height 17
click at [1137, 419] on button "Column Sets" at bounding box center [1170, 415] width 70 height 17
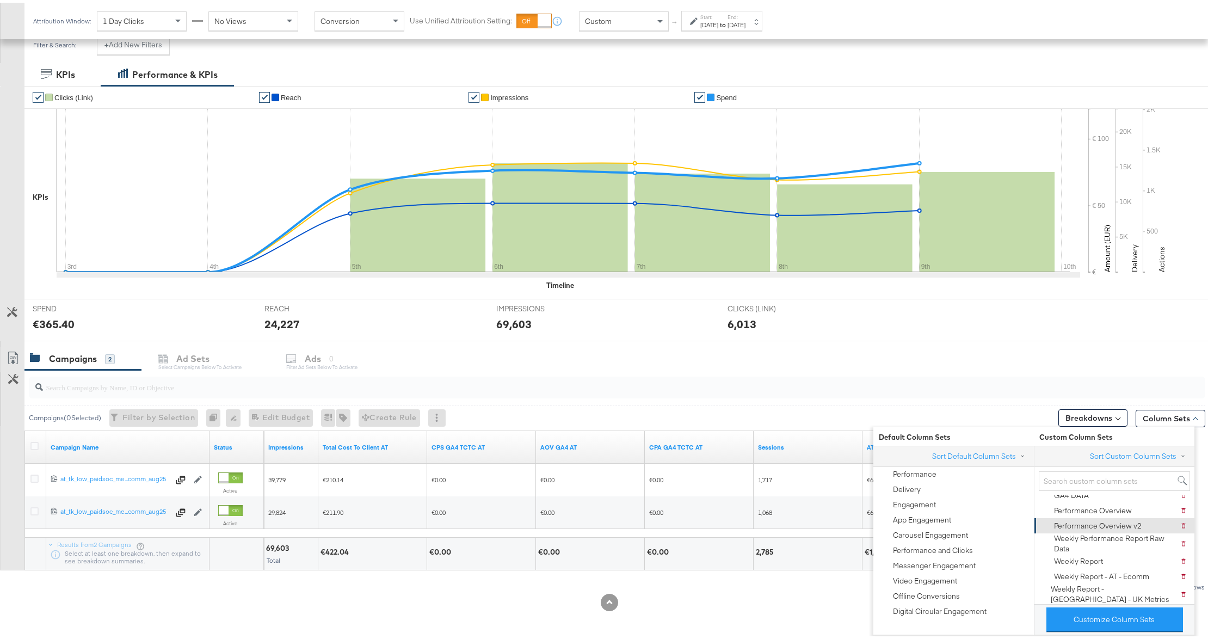
scroll to position [75, 0]
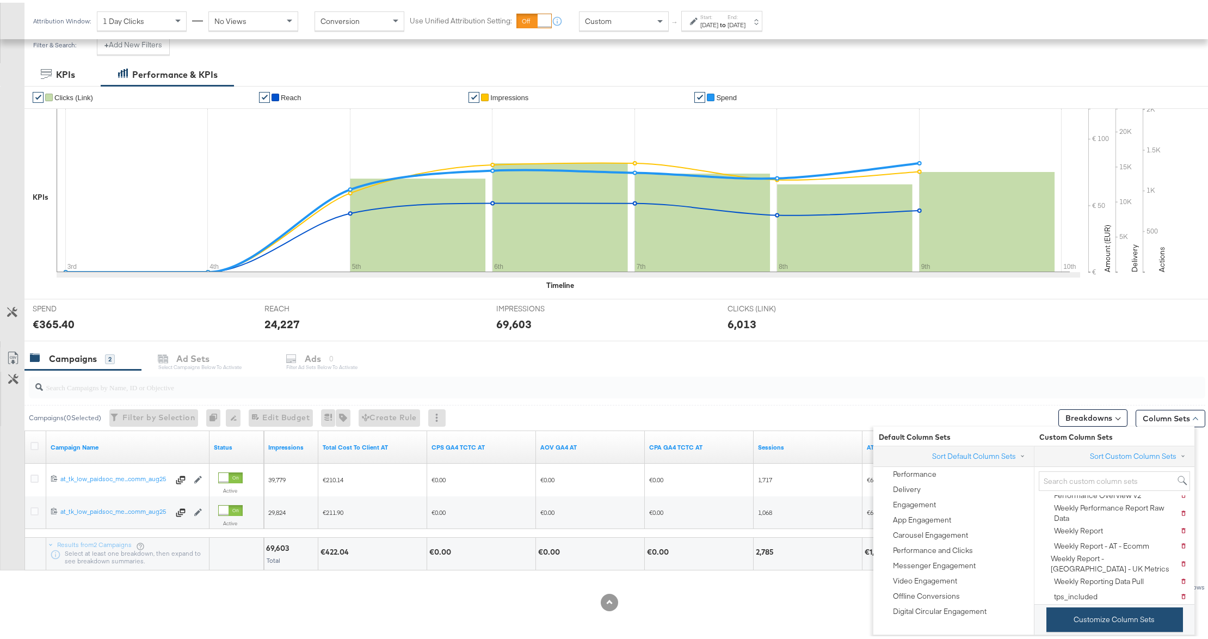
click at [1145, 615] on button "Customize Column Sets" at bounding box center [1114, 616] width 137 height 24
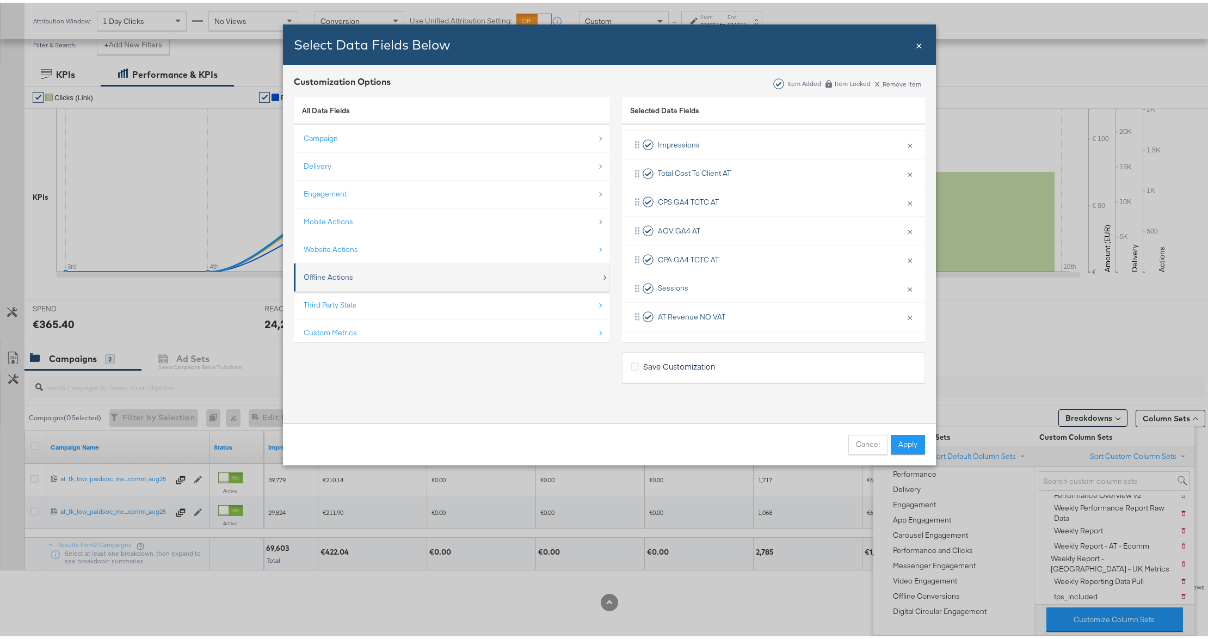
scroll to position [16, 0]
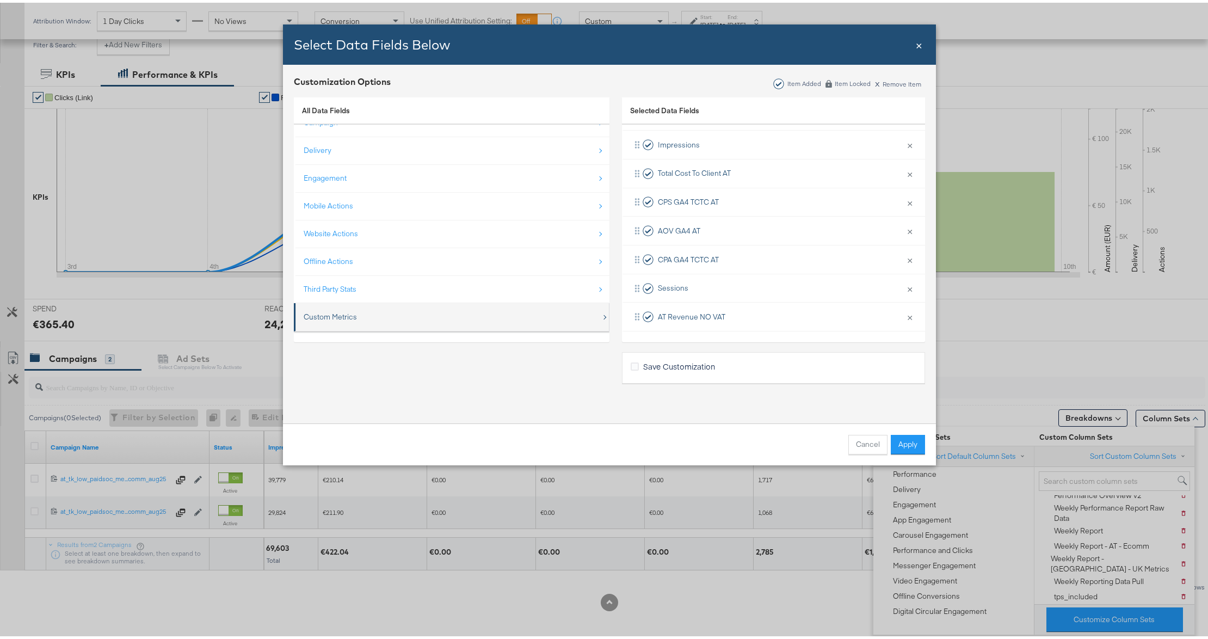
click at [340, 310] on div "Custom Metrics" at bounding box center [330, 314] width 53 height 10
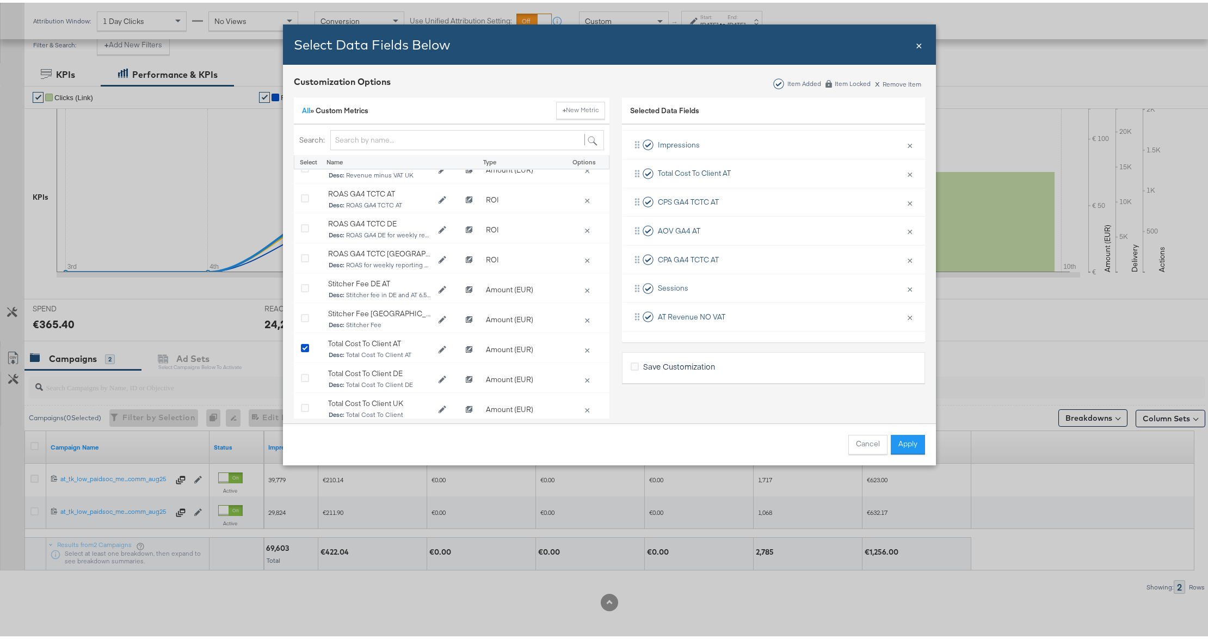
scroll to position [361, 0]
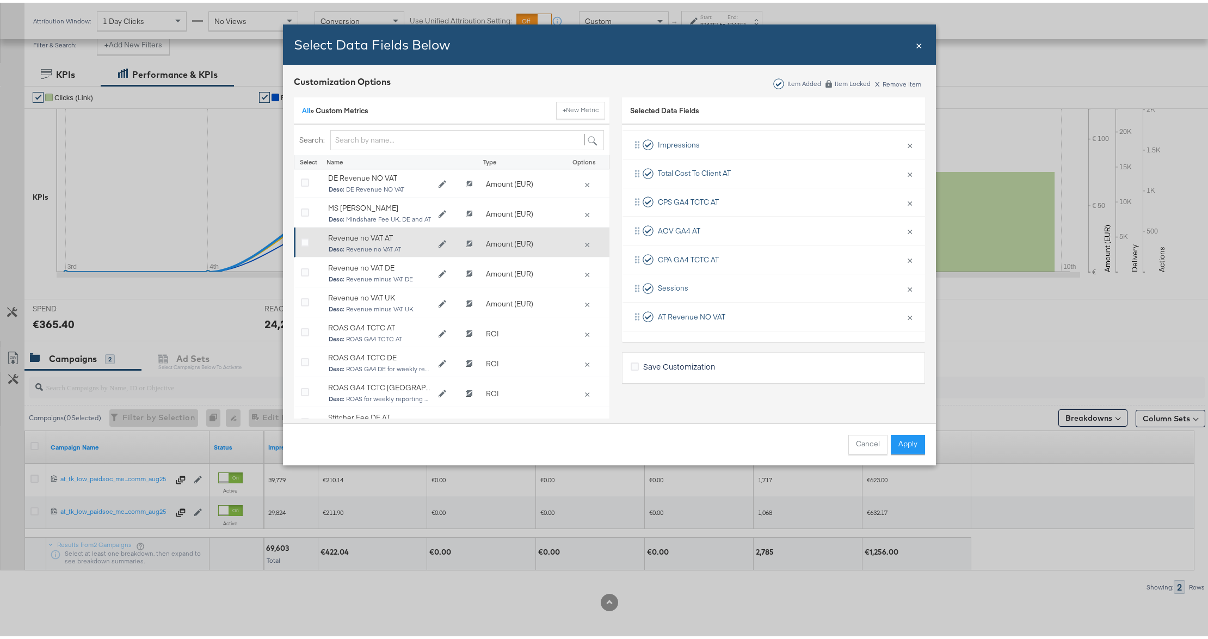
click at [390, 249] on span "Desc: Revenue no VAT AT" at bounding box center [380, 247] width 102 height 8
click at [304, 238] on div "Bulk Add Locations Modal" at bounding box center [309, 241] width 16 height 11
click at [301, 240] on icon "Bulk Add Locations Modal" at bounding box center [305, 240] width 8 height 8
click at [0, 0] on input "Bulk Add Locations Modal" at bounding box center [0, 0] width 0 height 0
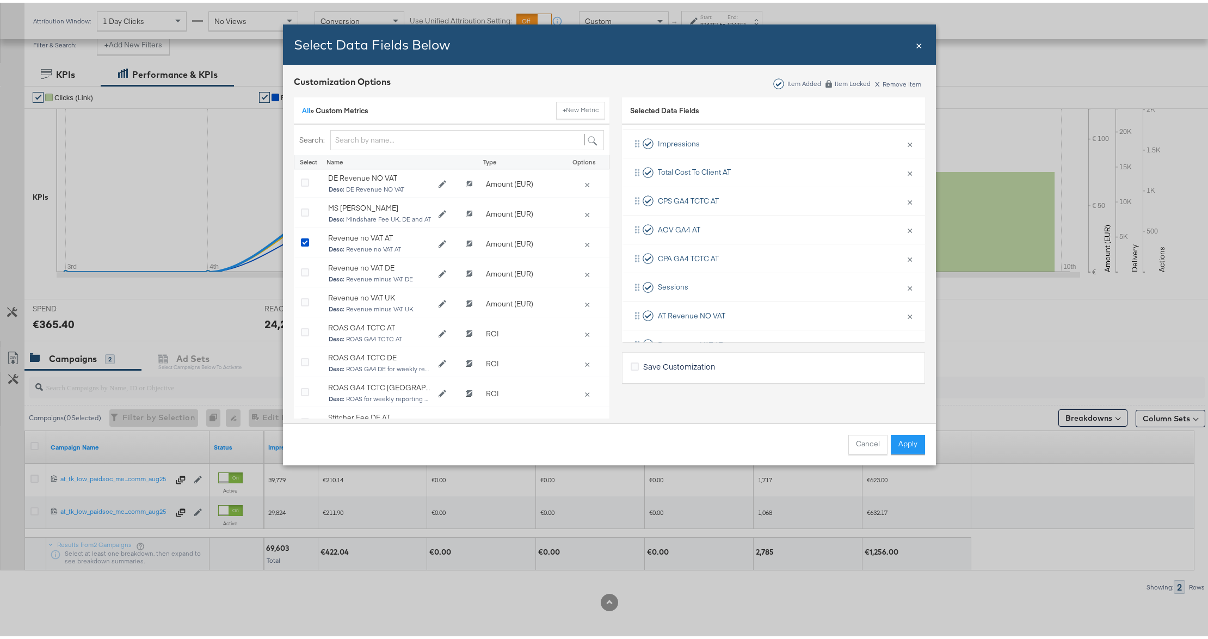
click at [891, 433] on button "Apply" at bounding box center [908, 442] width 34 height 20
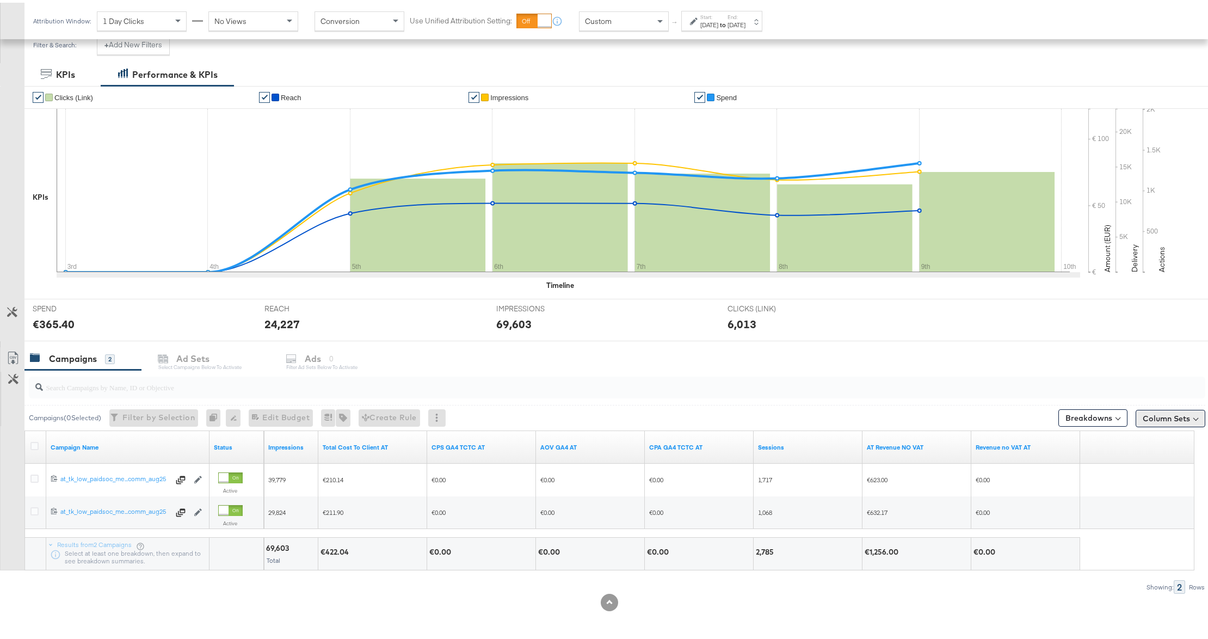
click at [1178, 418] on button "Column Sets" at bounding box center [1170, 415] width 70 height 17
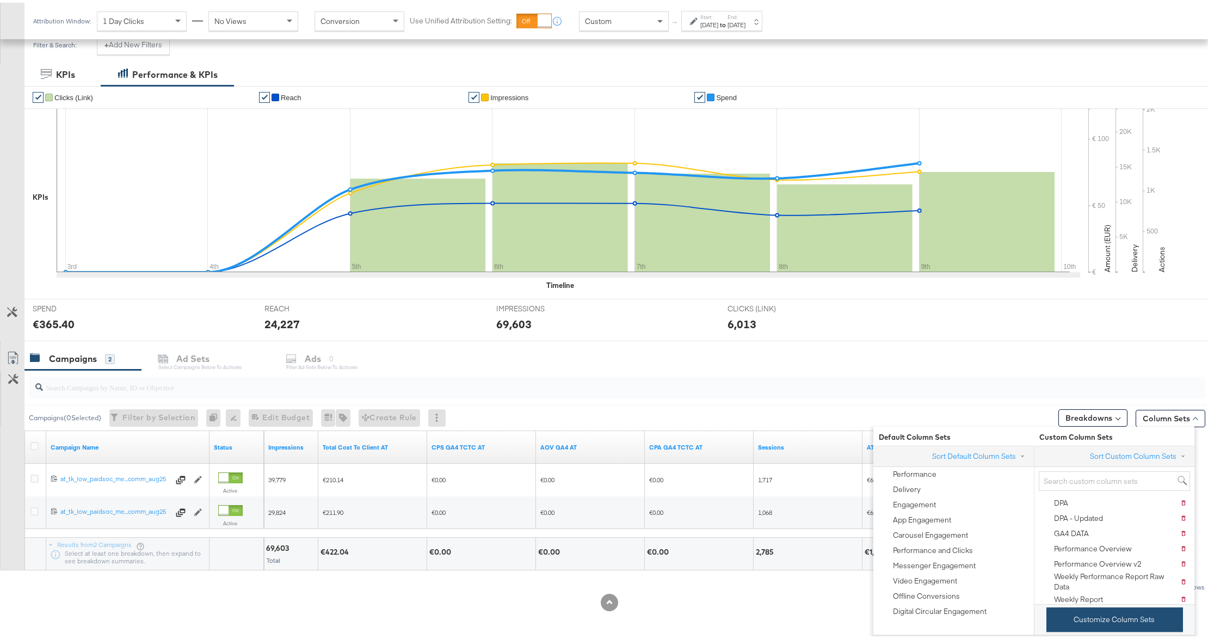
click at [1084, 619] on button "Customize Column Sets" at bounding box center [1114, 616] width 137 height 24
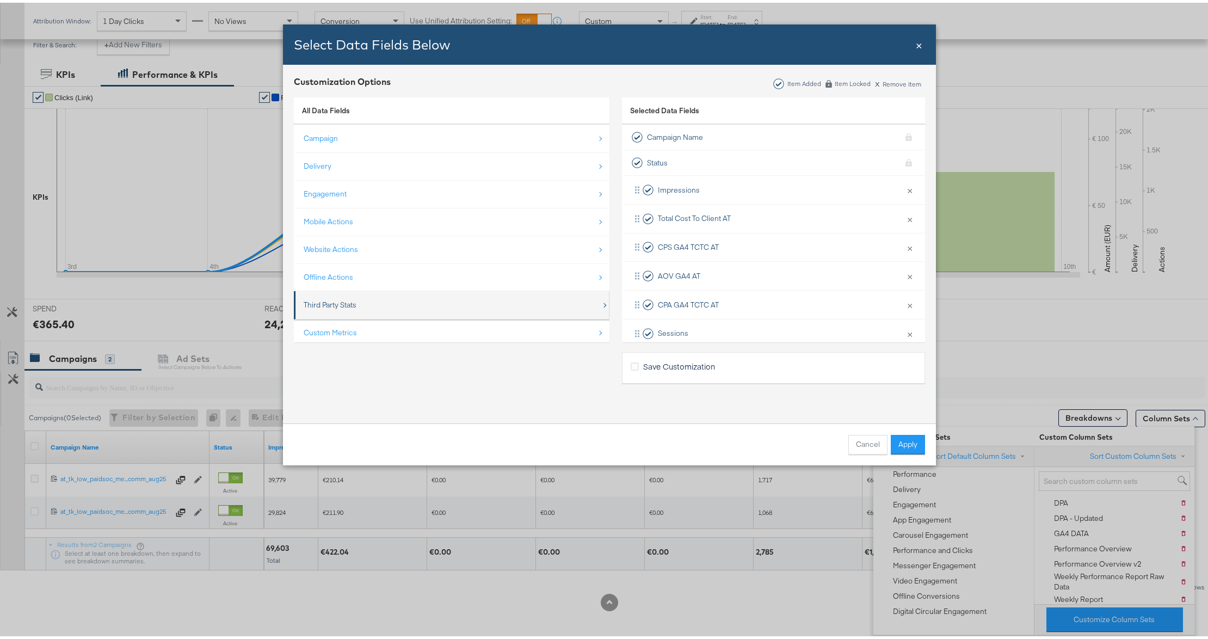
scroll to position [16, 0]
click at [359, 321] on div "Custom Metrics" at bounding box center [453, 314] width 298 height 22
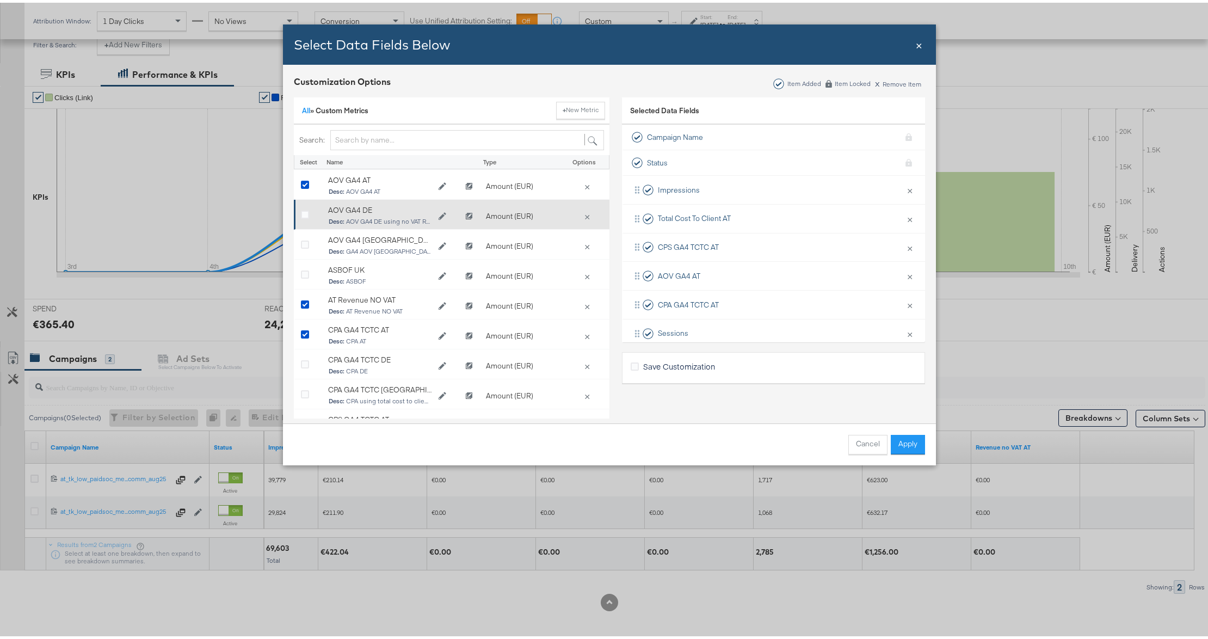
scroll to position [72, 0]
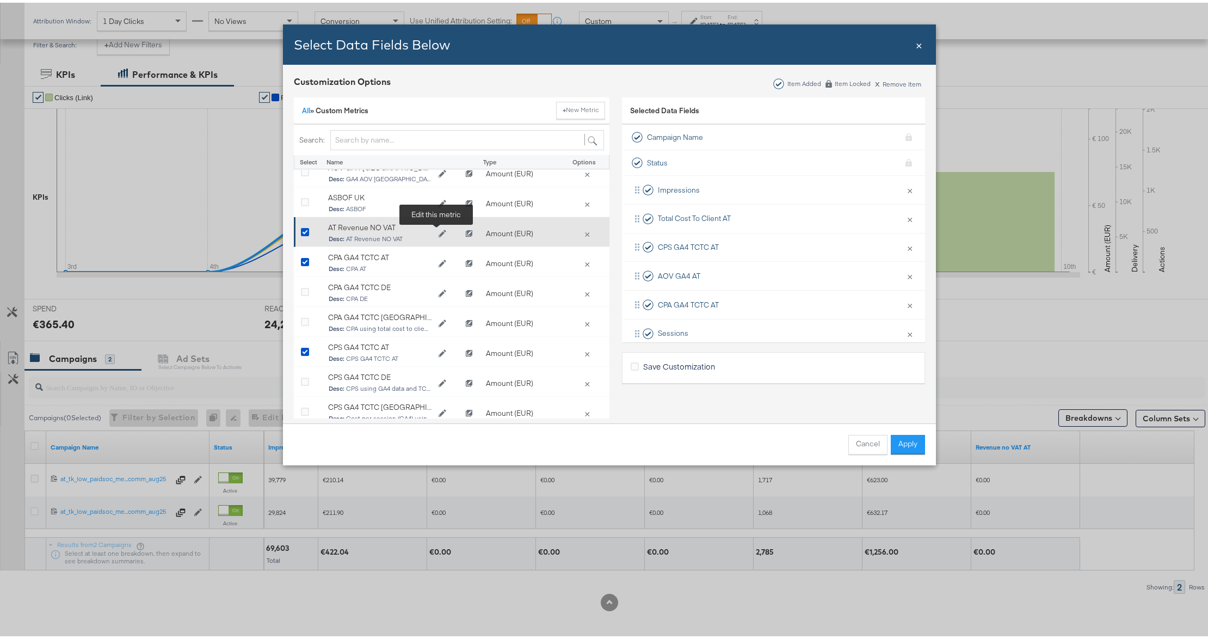
click at [438, 227] on icon "Edit AT Revenue NO VAT" at bounding box center [442, 231] width 8 height 8
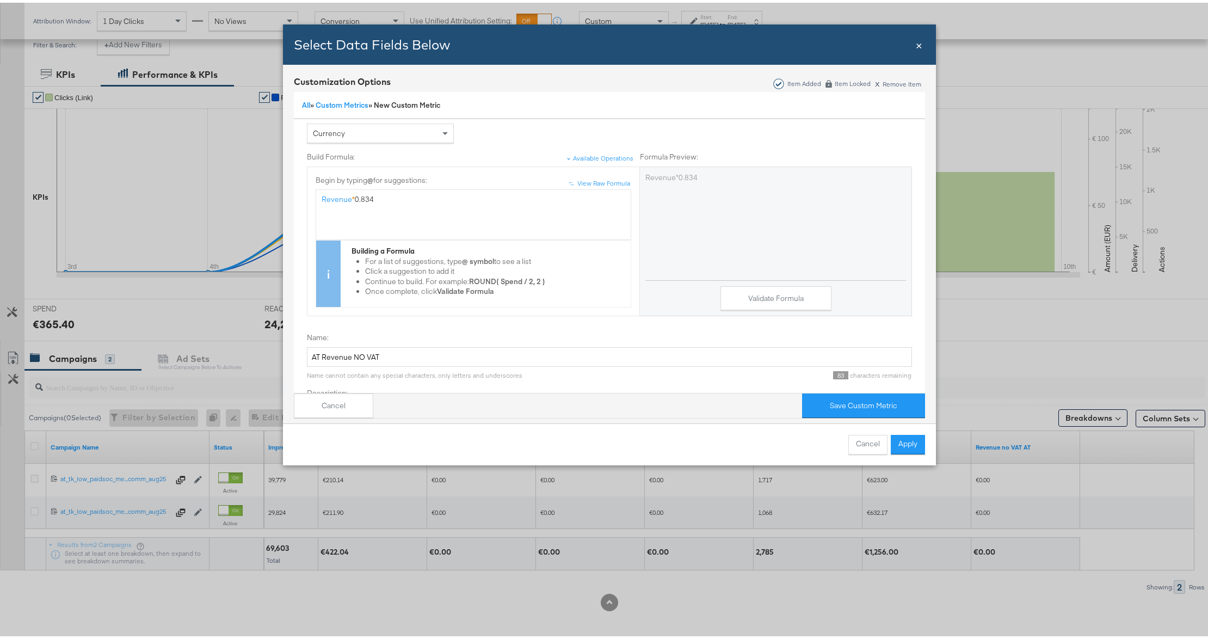
scroll to position [0, 0]
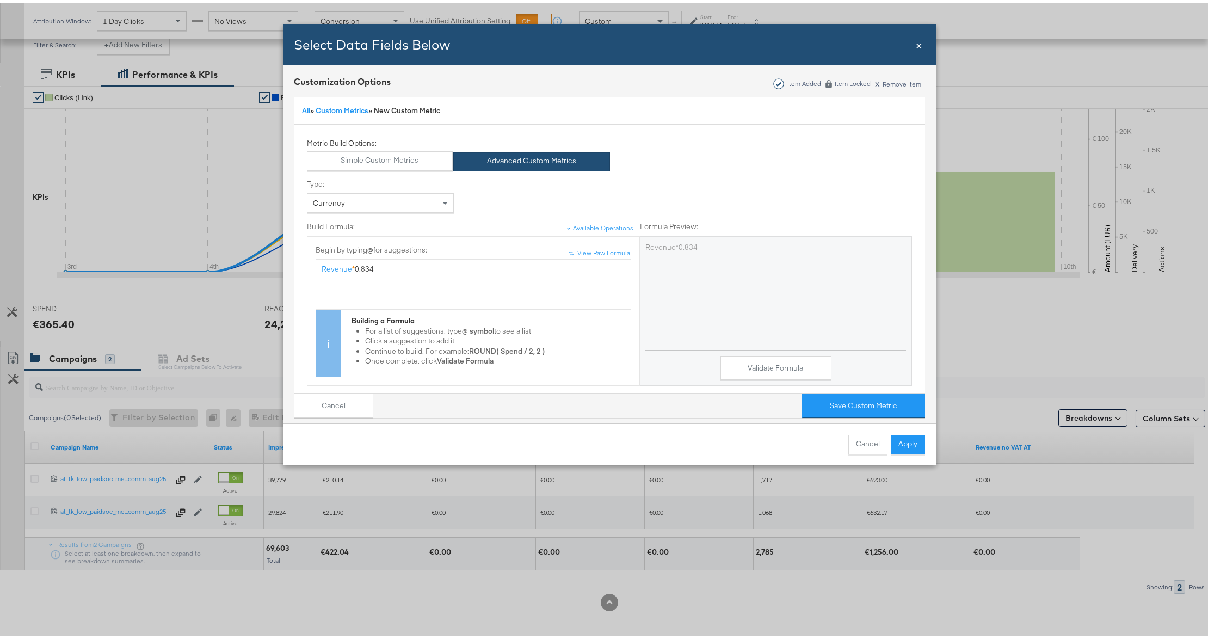
click at [355, 391] on button "Cancel" at bounding box center [333, 403] width 79 height 24
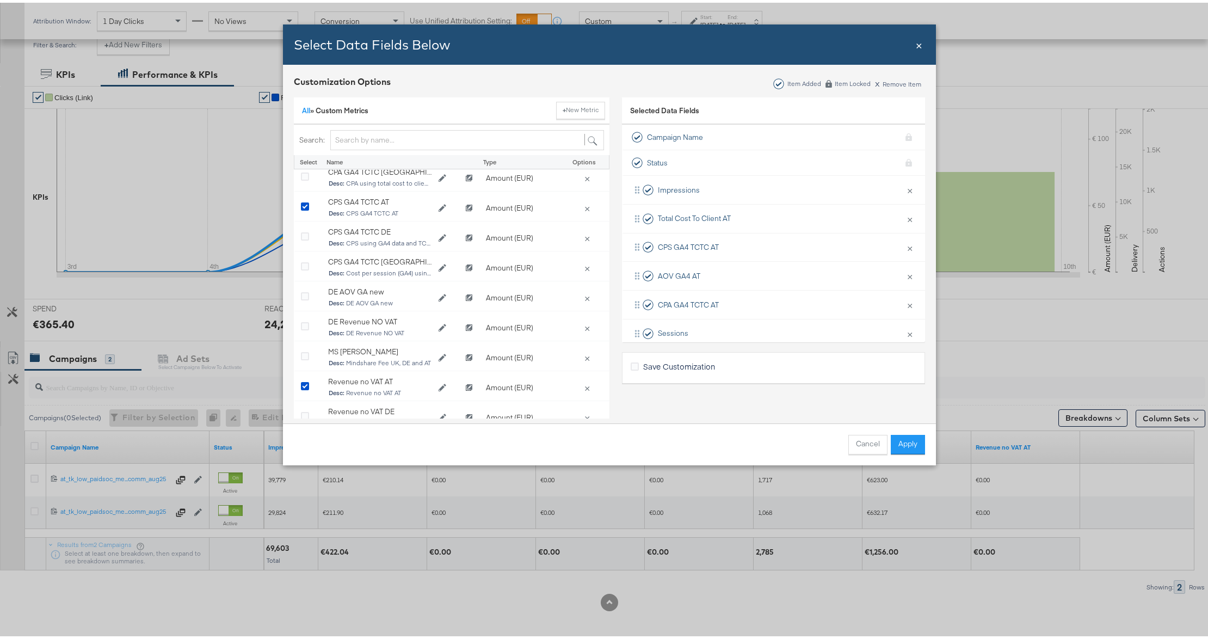
scroll to position [362, 0]
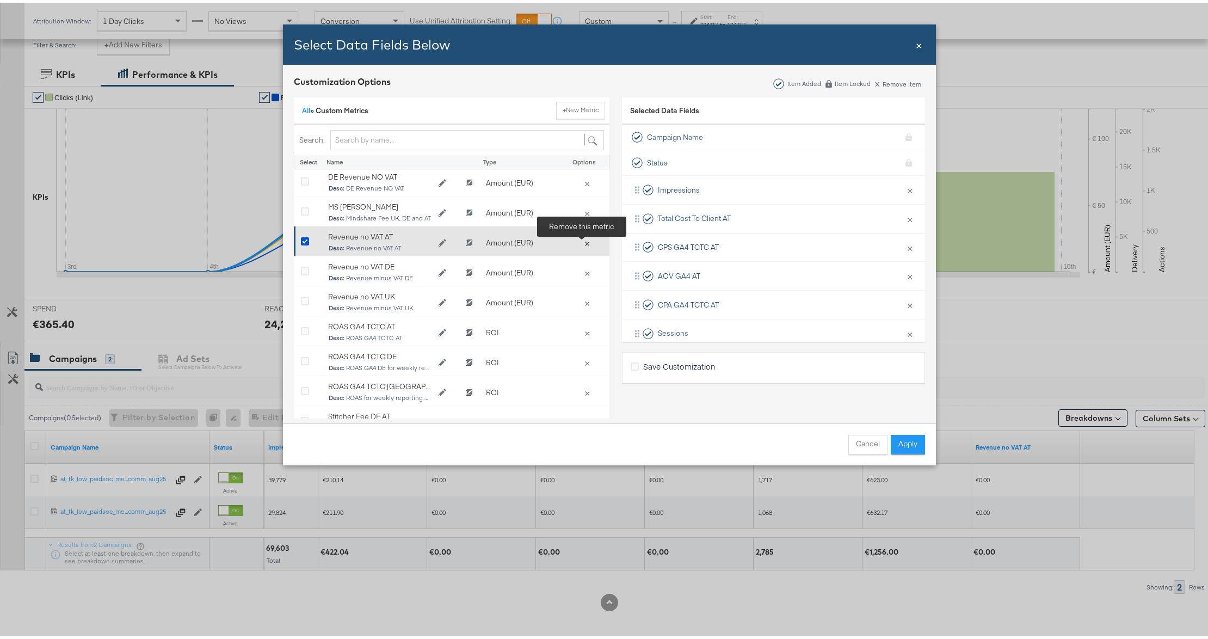
click at [581, 239] on button "×" at bounding box center [586, 240] width 15 height 10
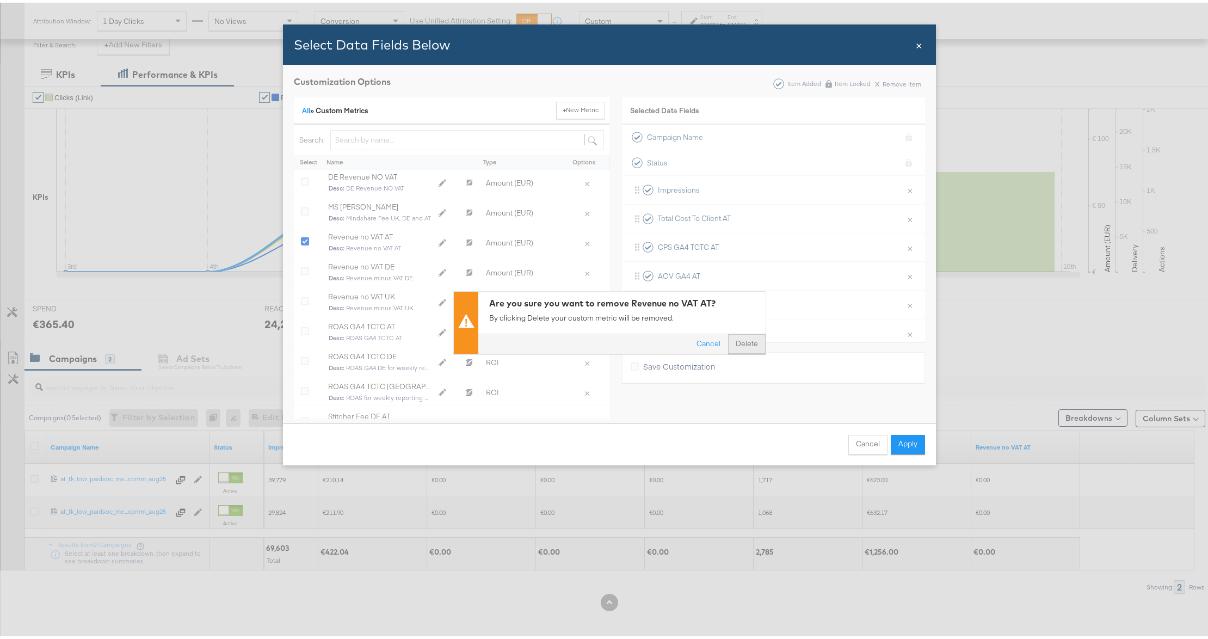
click at [730, 342] on button "Delete" at bounding box center [747, 341] width 38 height 20
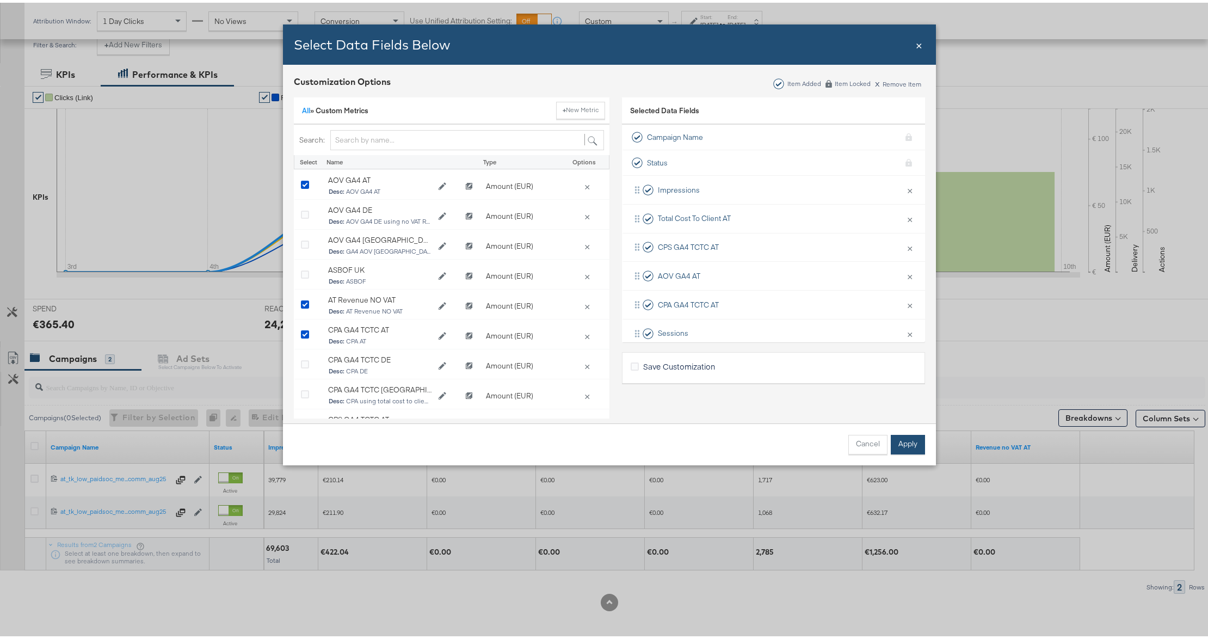
click at [910, 445] on button "Apply" at bounding box center [908, 442] width 34 height 20
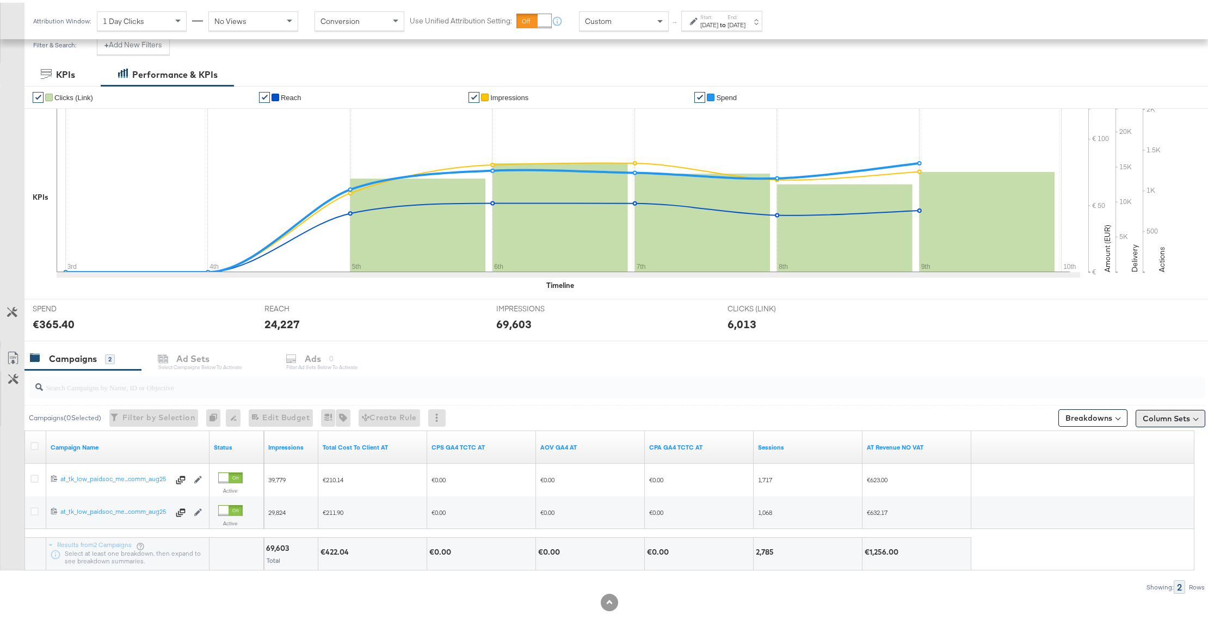
click at [1143, 416] on button "Column Sets" at bounding box center [1170, 415] width 70 height 17
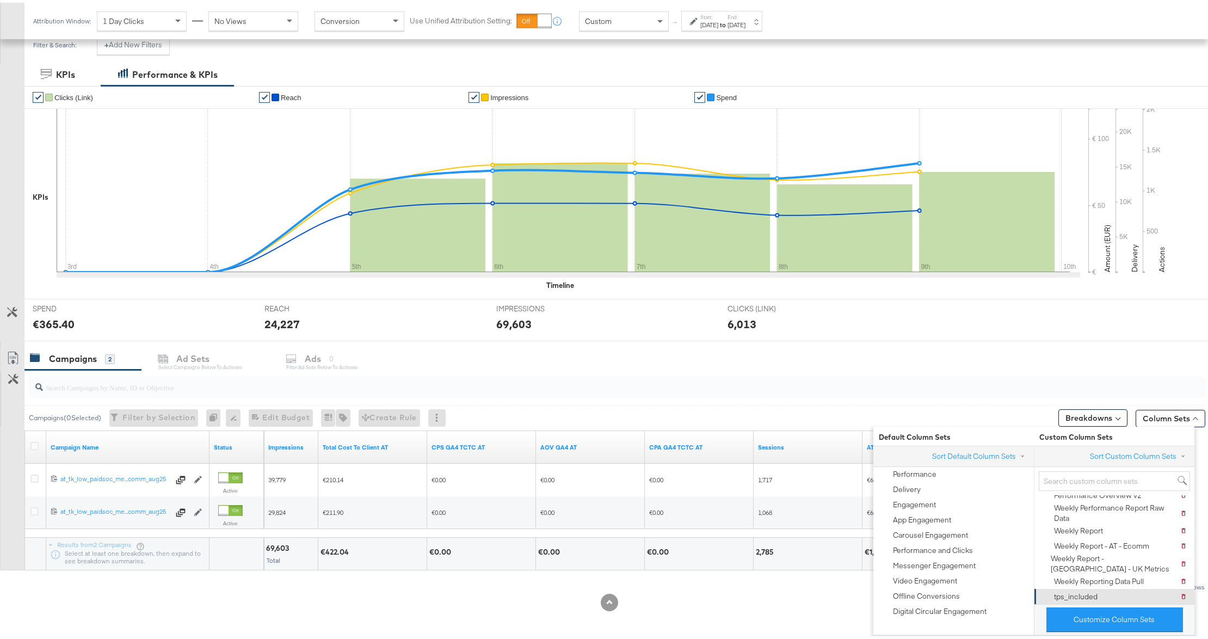
scroll to position [75, 0]
click at [1089, 614] on button "Customize Column Sets" at bounding box center [1114, 616] width 137 height 24
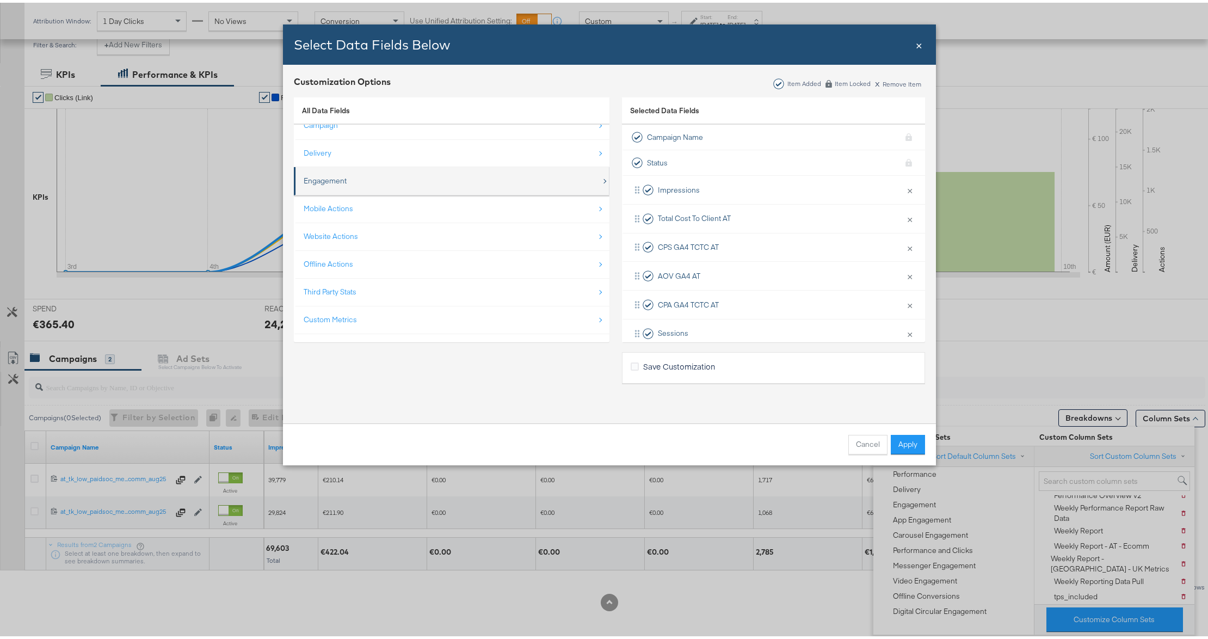
scroll to position [16, 0]
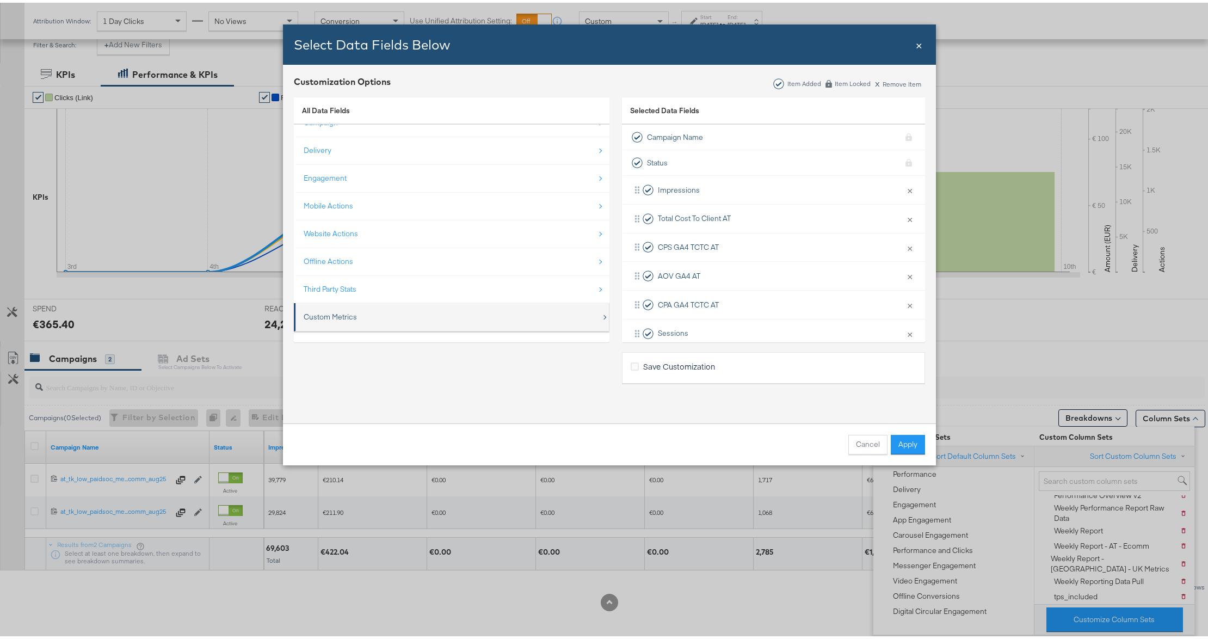
click at [379, 310] on div "Custom Metrics" at bounding box center [453, 314] width 298 height 22
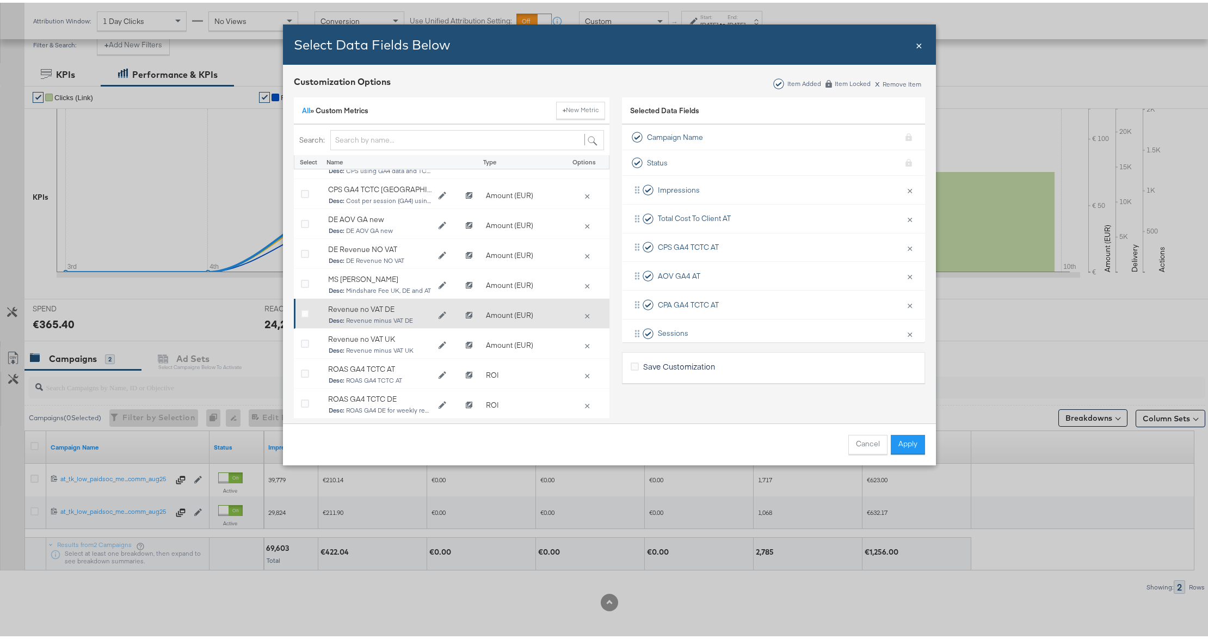
scroll to position [218, 0]
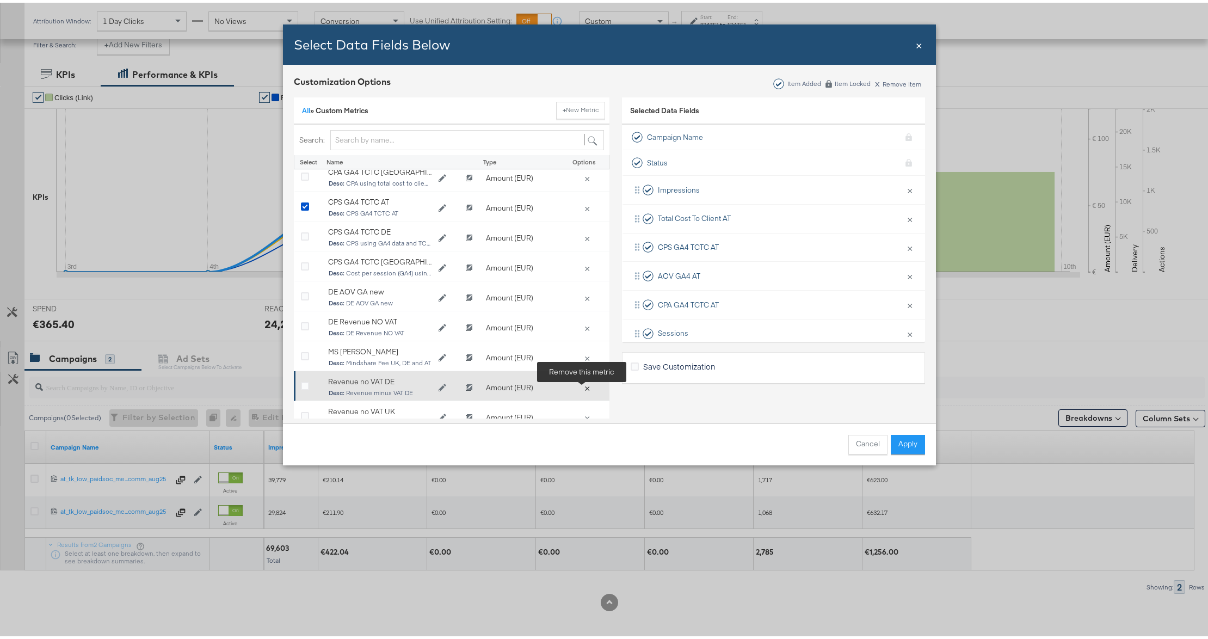
click at [580, 386] on button "×" at bounding box center [586, 385] width 15 height 10
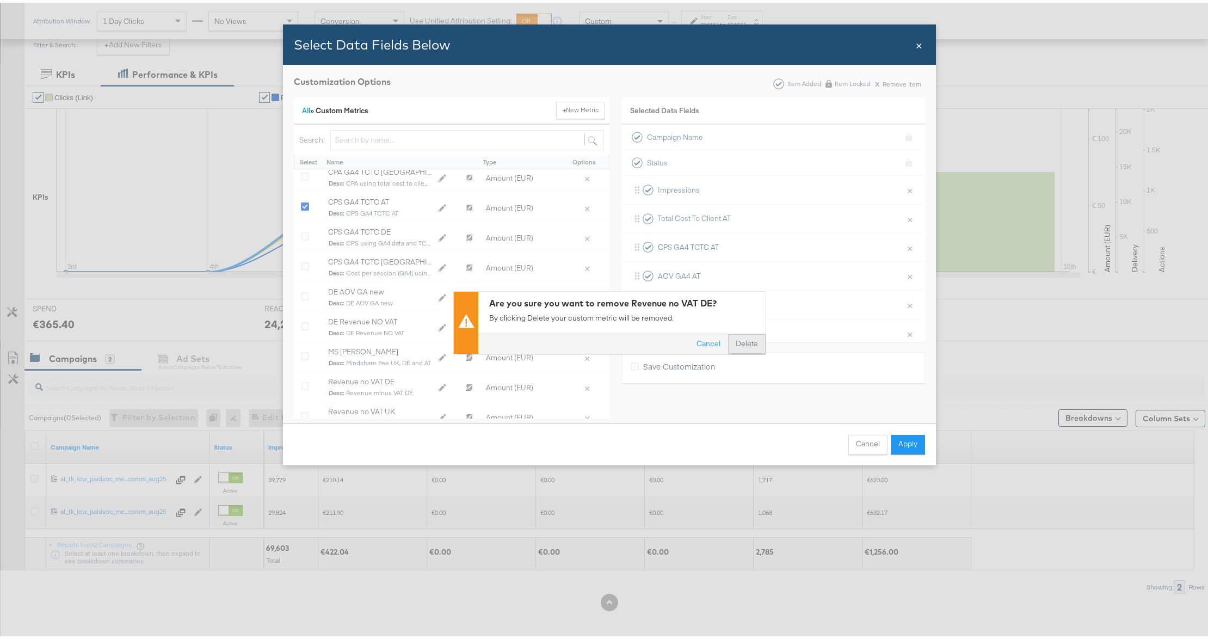
click at [738, 344] on button "Delete" at bounding box center [747, 341] width 38 height 20
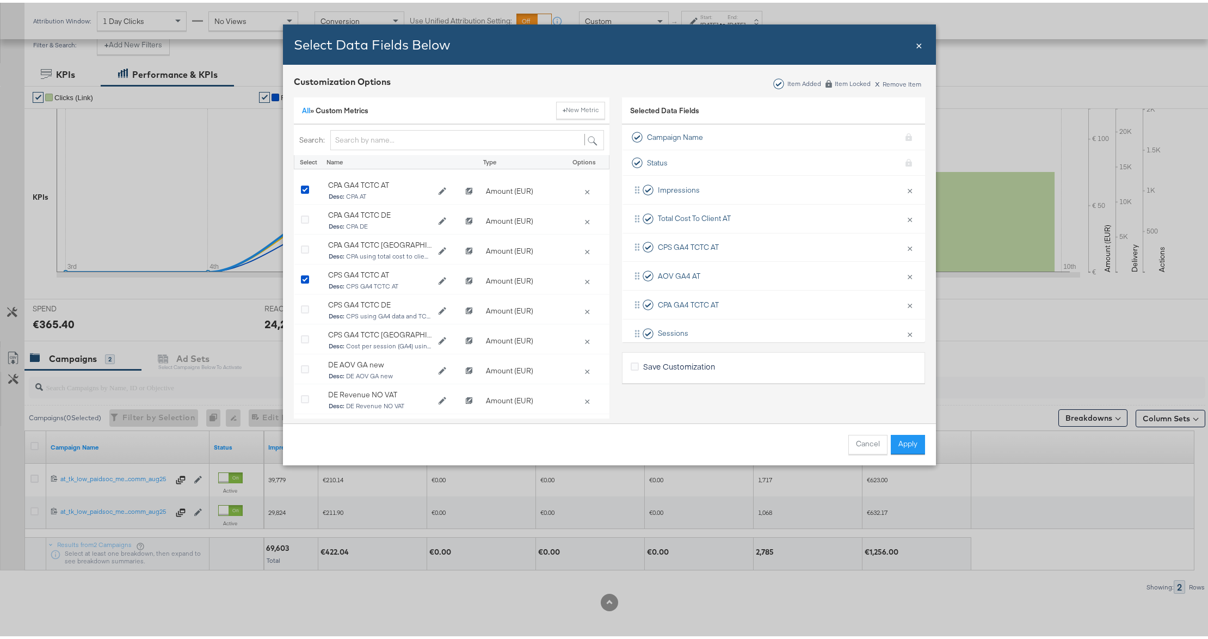
scroll to position [290, 0]
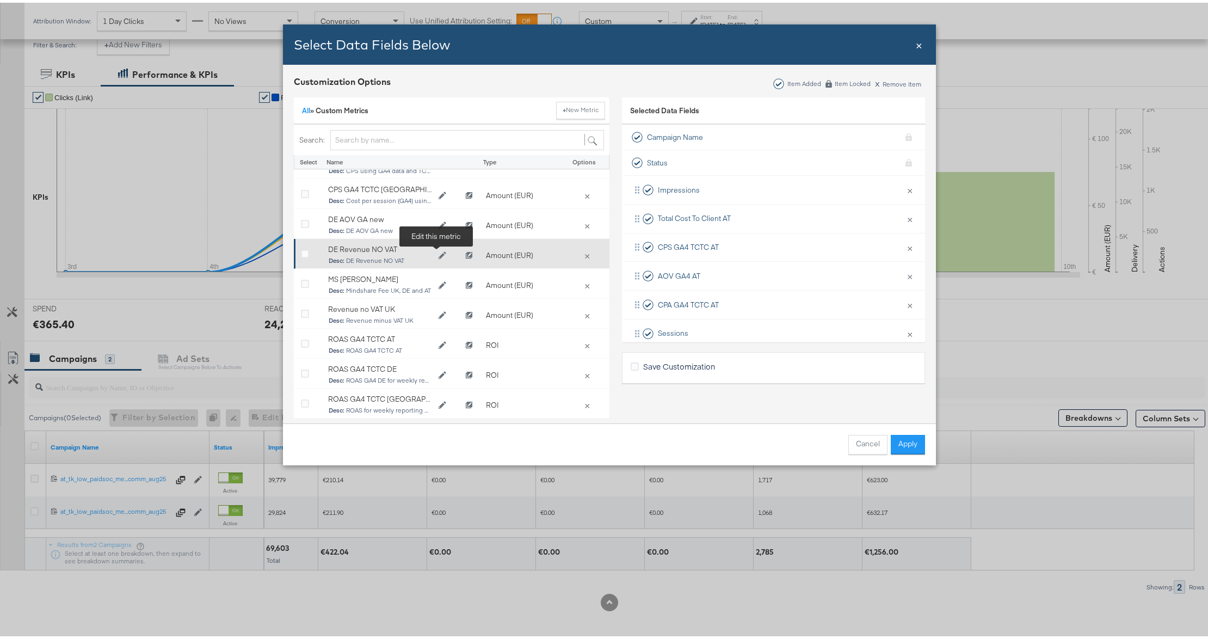
click at [438, 257] on button "Edit DE Revenue NO VAT" at bounding box center [442, 253] width 22 height 16
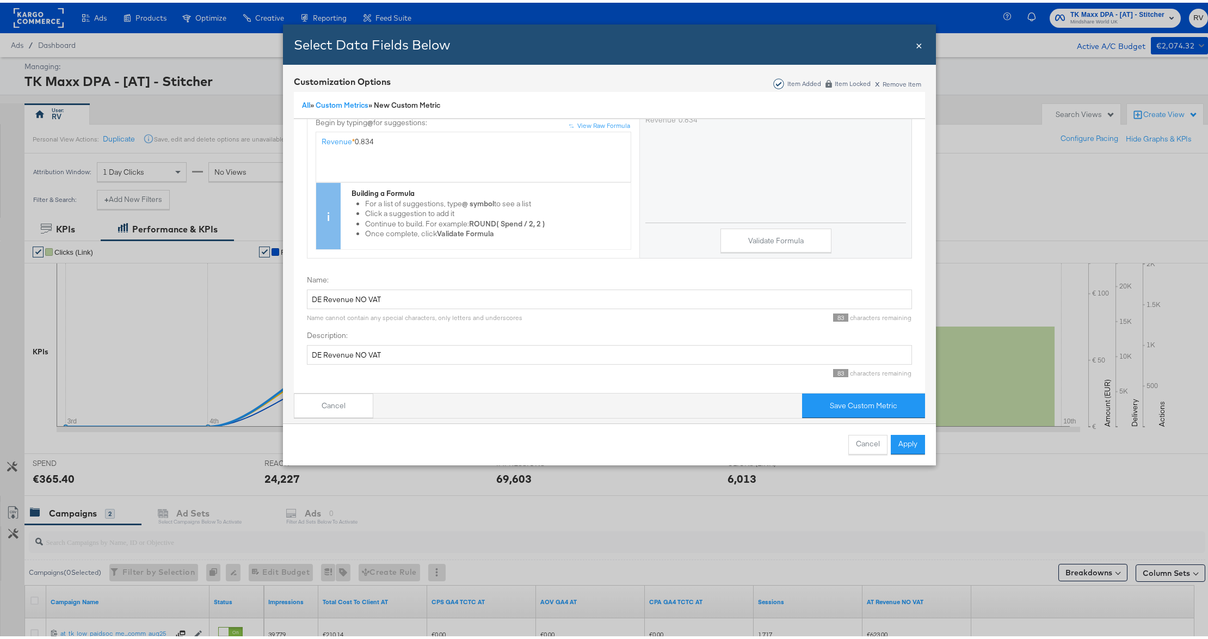
scroll to position [140, 0]
drag, startPoint x: 395, startPoint y: 284, endPoint x: 243, endPoint y: 289, distance: 152.4
click at [243, 289] on div "Select Data Fields Below Close × Customization Options Item Added Item Locked x…" at bounding box center [609, 319] width 1219 height 639
type input "Revenue no VAT DE"
drag, startPoint x: 392, startPoint y: 333, endPoint x: 252, endPoint y: 333, distance: 139.8
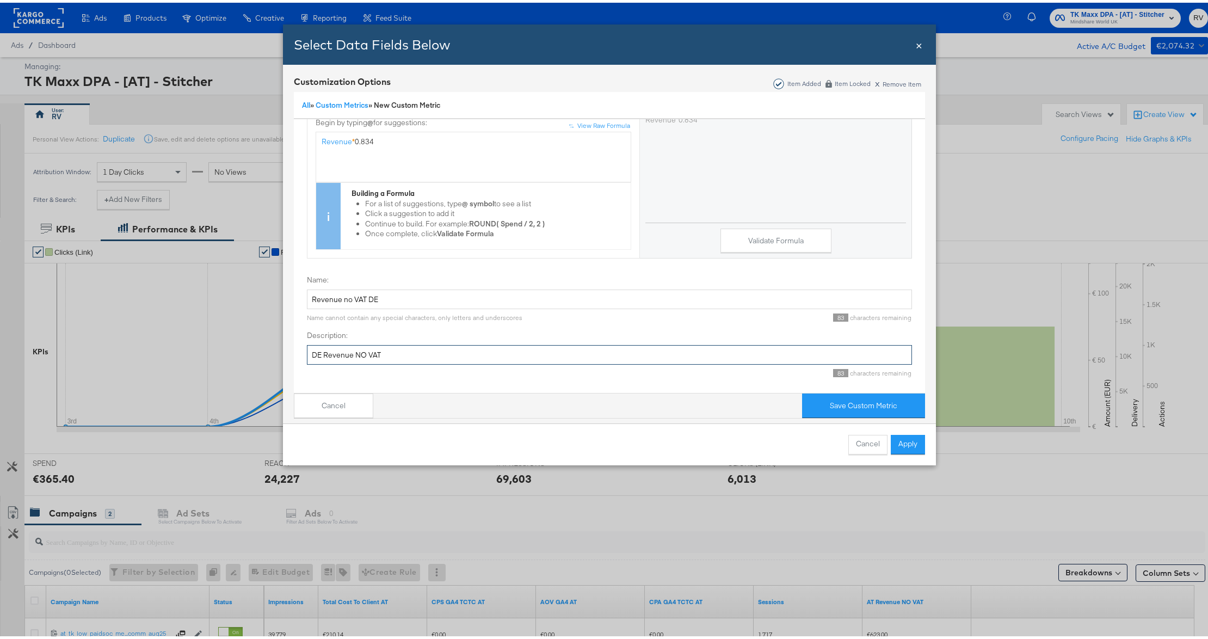
click at [252, 333] on div "Select Data Fields Below Close × Customization Options Item Added Item Locked x…" at bounding box center [609, 319] width 1219 height 639
paste input "Revenue no VAT DE"
type input "Revenue no VAT DE"
click at [823, 395] on button "Save Custom Metric" at bounding box center [863, 403] width 123 height 24
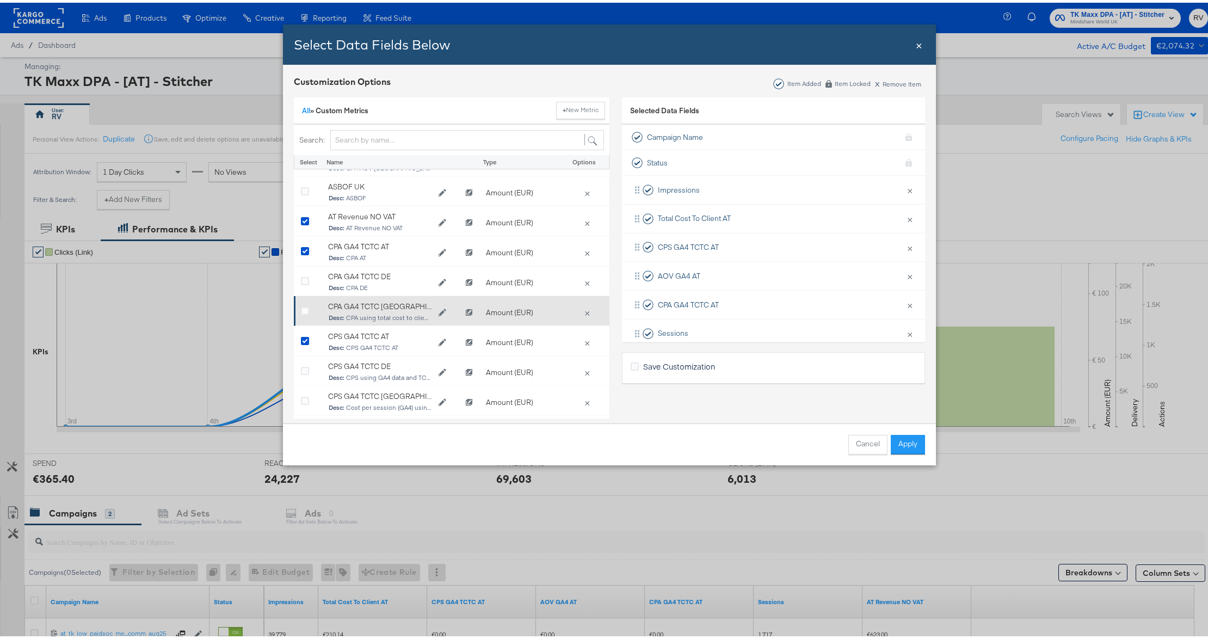
scroll to position [11, 0]
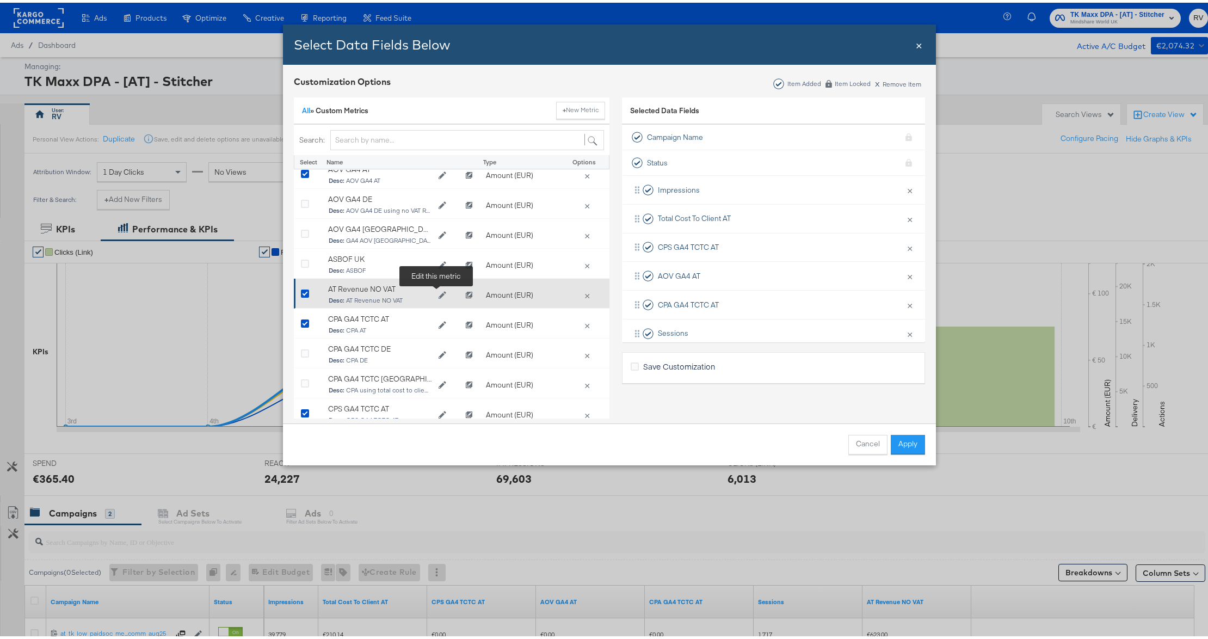
click at [438, 294] on icon "Edit AT Revenue NO VAT" at bounding box center [442, 293] width 8 height 8
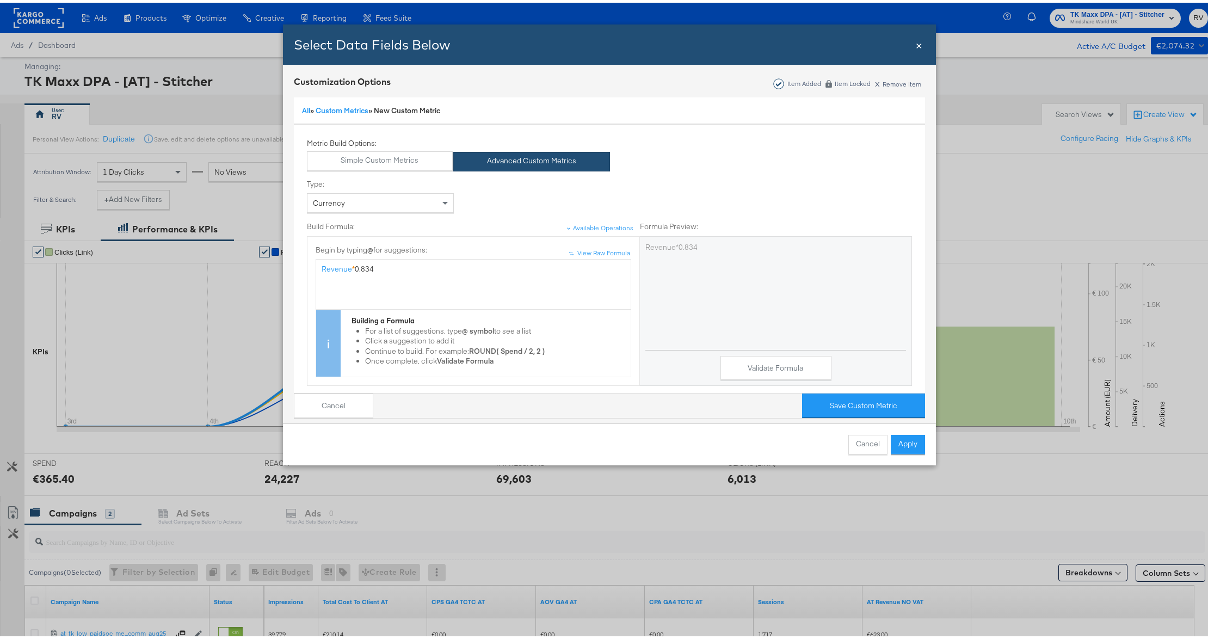
scroll to position [140, 0]
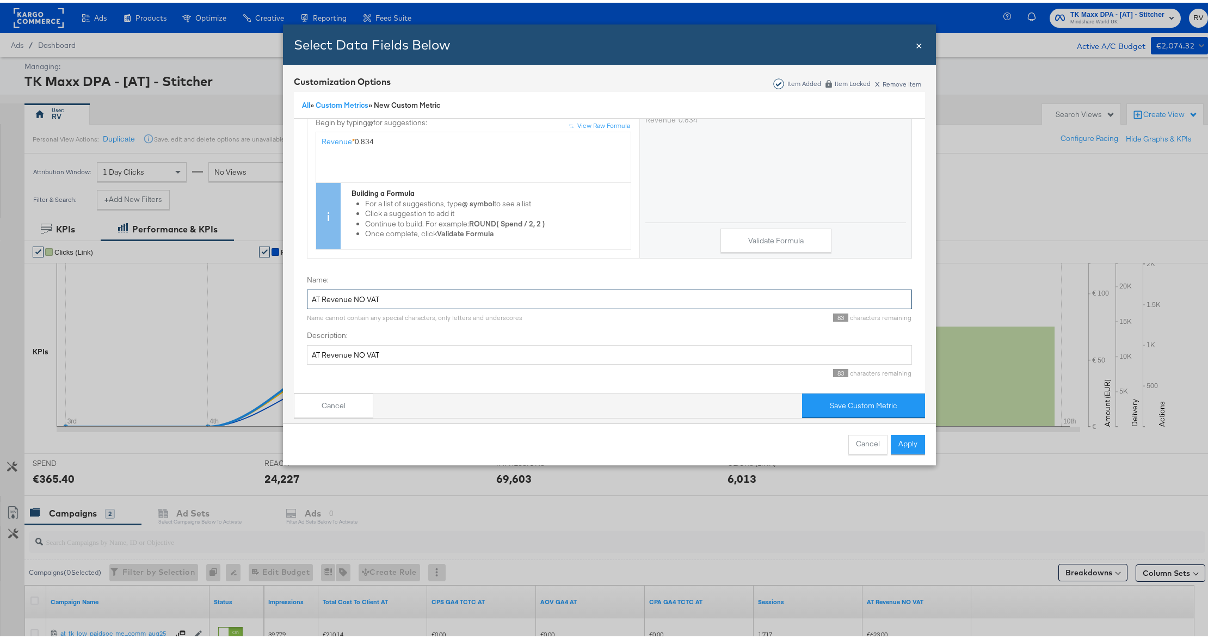
drag, startPoint x: 388, startPoint y: 283, endPoint x: 189, endPoint y: 270, distance: 199.6
click at [189, 270] on div "Select Data Fields Below Close × Customization Options Item Added Item Locked x…" at bounding box center [609, 319] width 1219 height 639
paste input "Revenue no VAT DE"
type input "Revenue no VAT AT"
drag, startPoint x: 386, startPoint y: 336, endPoint x: 168, endPoint y: 332, distance: 217.6
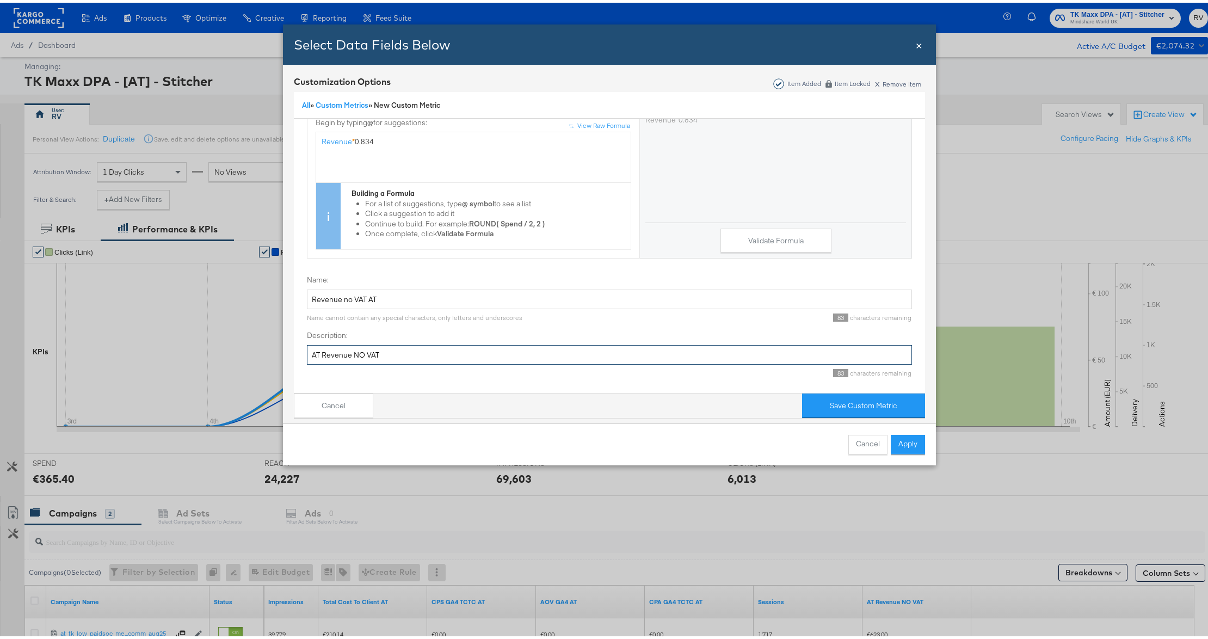
click at [168, 332] on div "Select Data Fields Below Close × Customization Options Item Added Item Locked x…" at bounding box center [609, 319] width 1219 height 639
paste input "Revenue no VAT"
type input "Revenue no VAT AT"
click at [826, 399] on button "Save Custom Metric" at bounding box center [863, 403] width 123 height 24
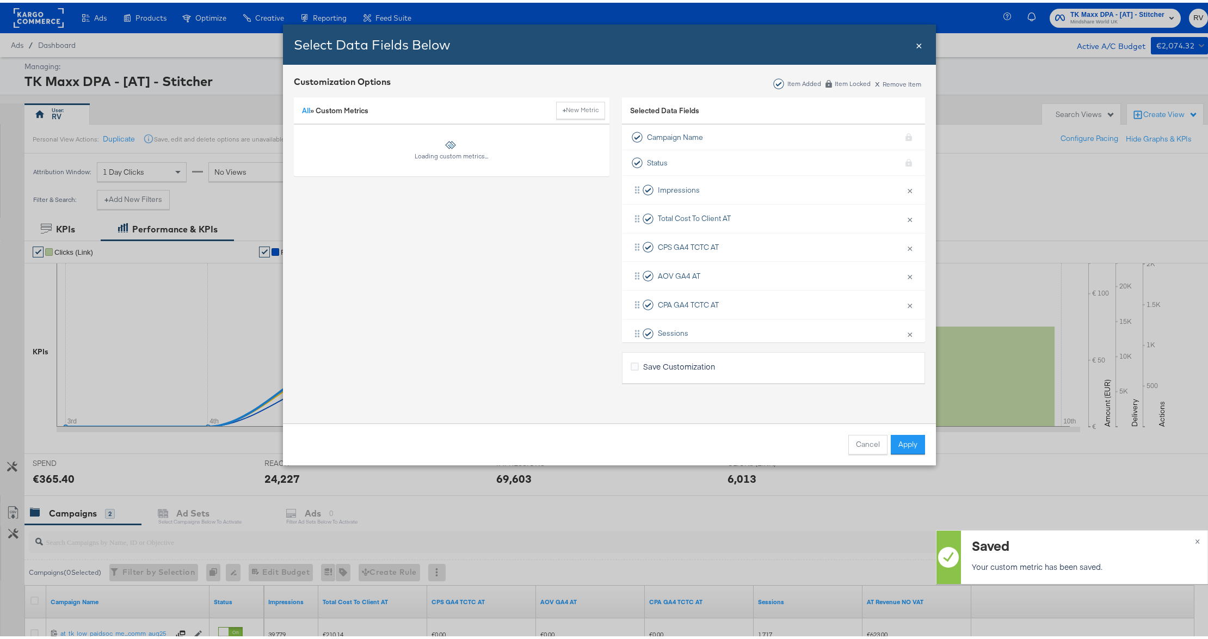
scroll to position [0, 0]
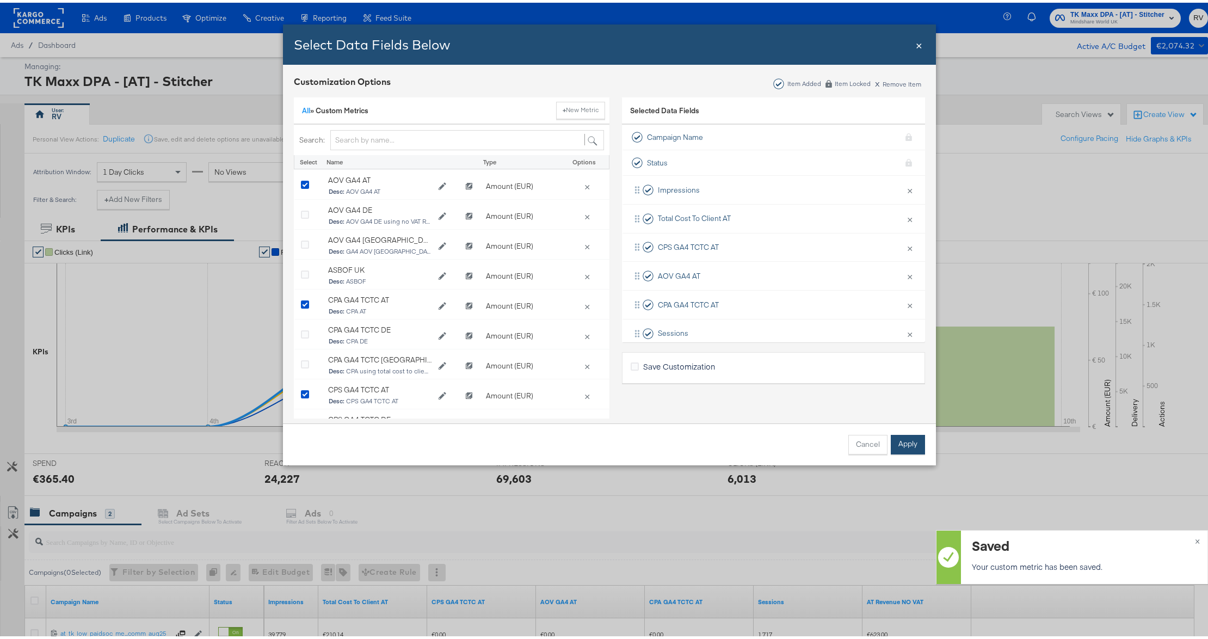
click at [905, 444] on button "Apply" at bounding box center [908, 442] width 34 height 20
